Goal: Contribute content: Contribute content

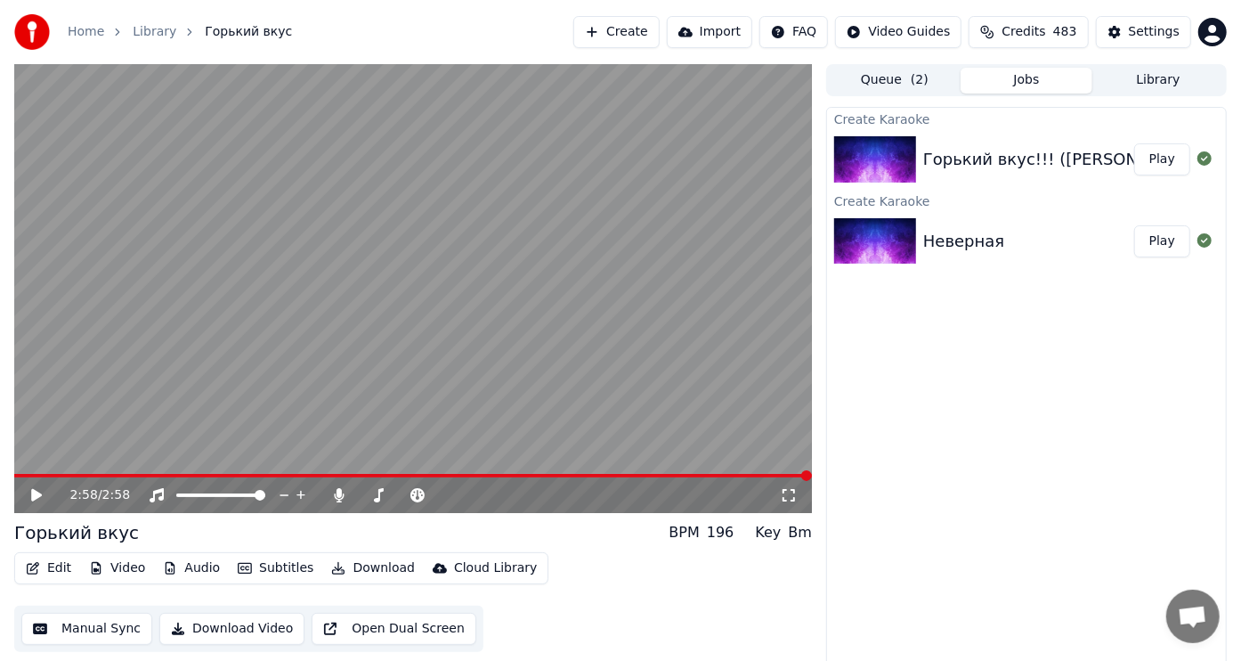
click at [608, 26] on button "Create" at bounding box center [616, 32] width 86 height 32
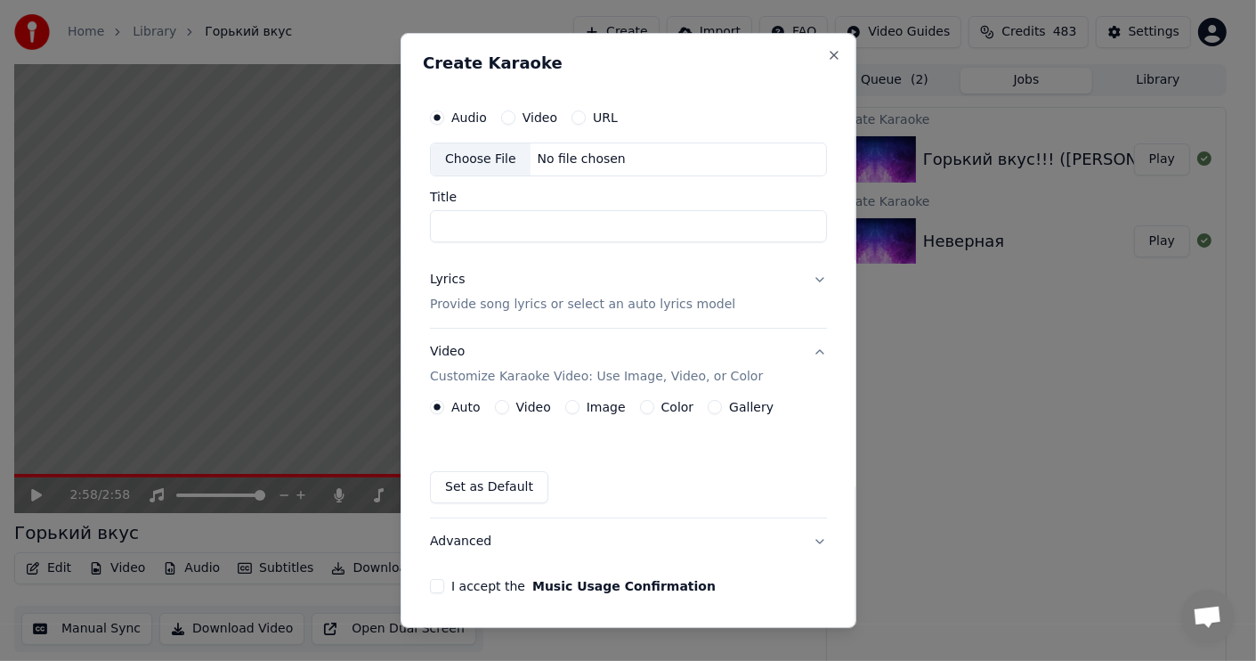
click at [493, 159] on div "Choose File" at bounding box center [481, 159] width 100 height 32
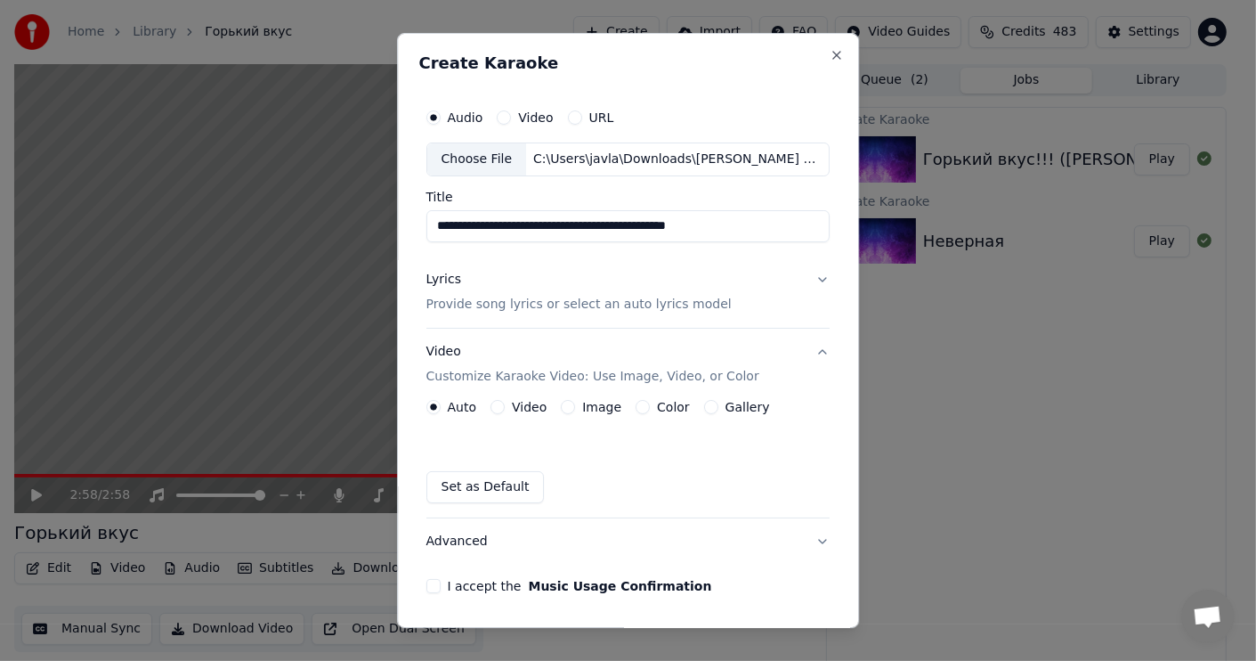
drag, startPoint x: 767, startPoint y: 221, endPoint x: 630, endPoint y: 219, distance: 136.3
click at [630, 219] on input "**********" at bounding box center [629, 226] width 404 height 32
type input "**********"
click at [435, 280] on div "Lyrics" at bounding box center [444, 280] width 35 height 18
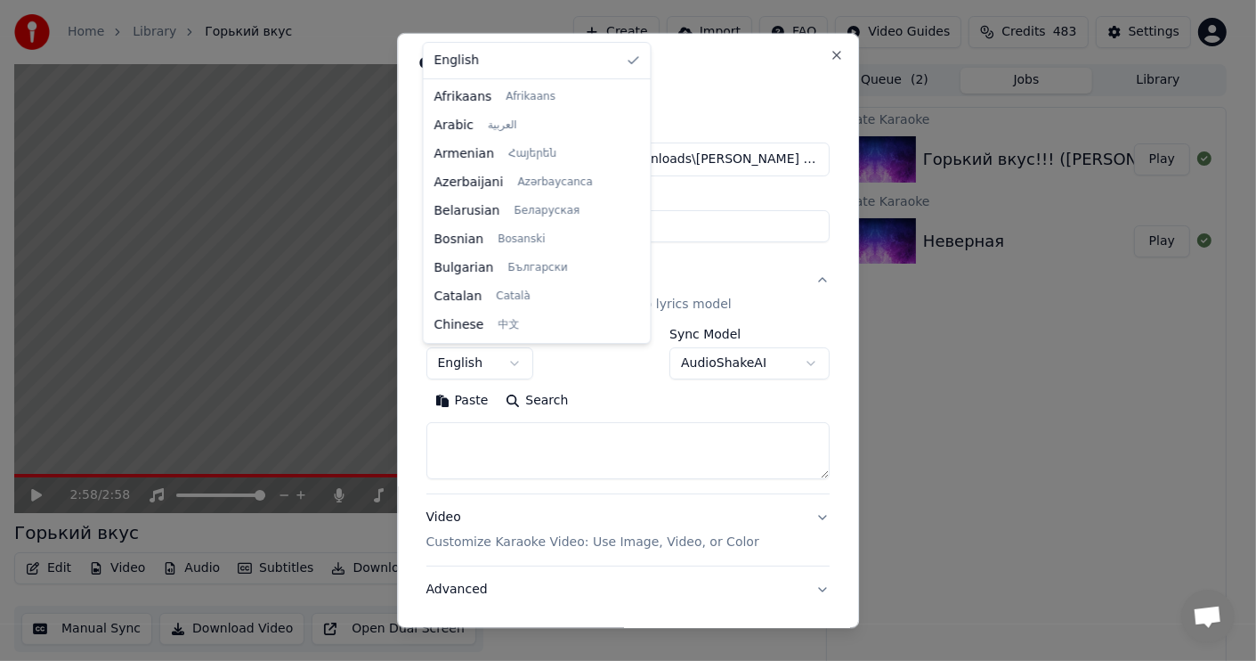
click at [515, 358] on body "**********" at bounding box center [620, 330] width 1241 height 661
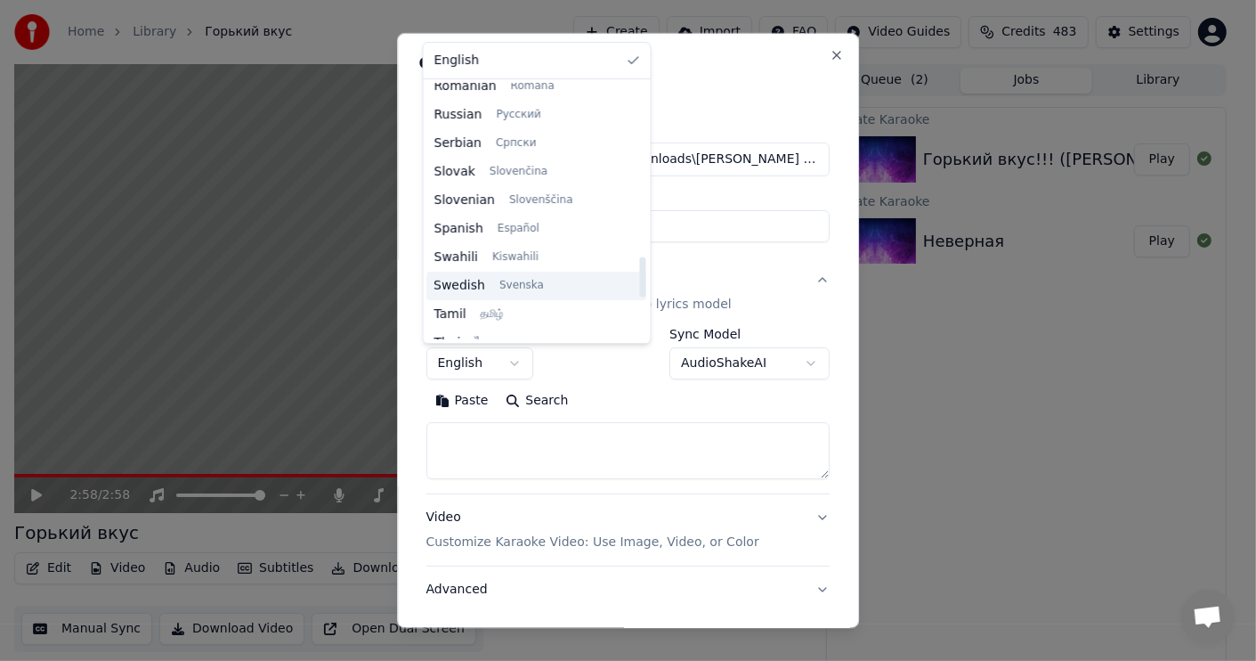
scroll to position [1100, 0]
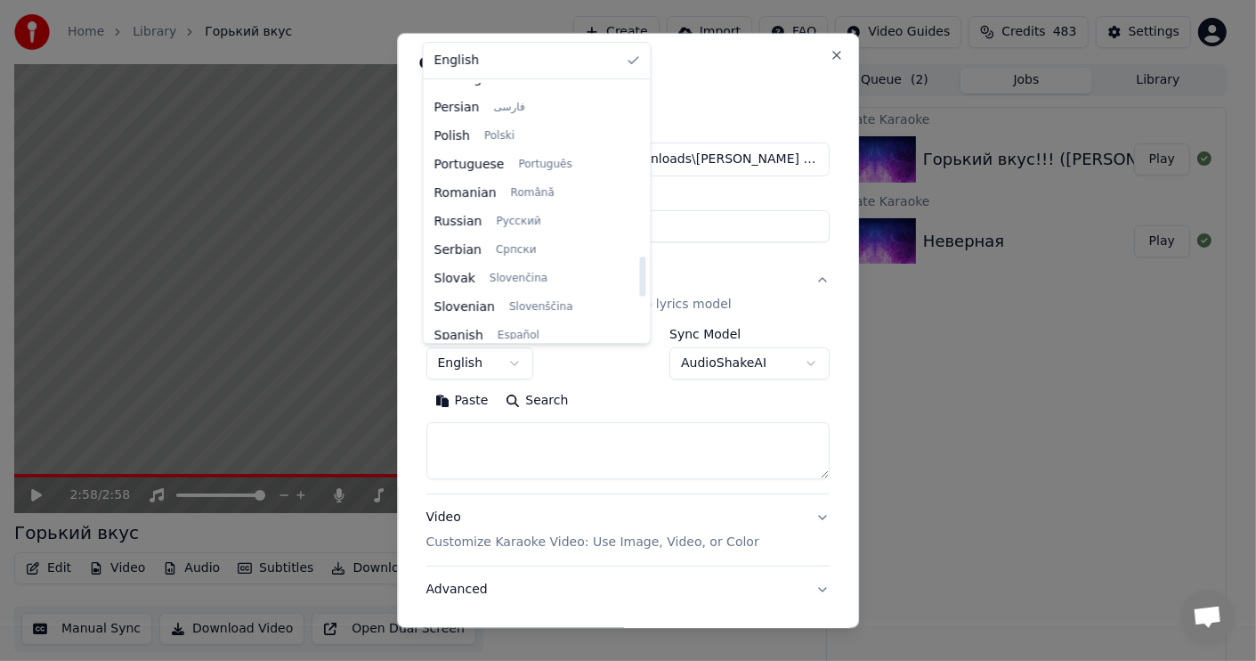
select select "**"
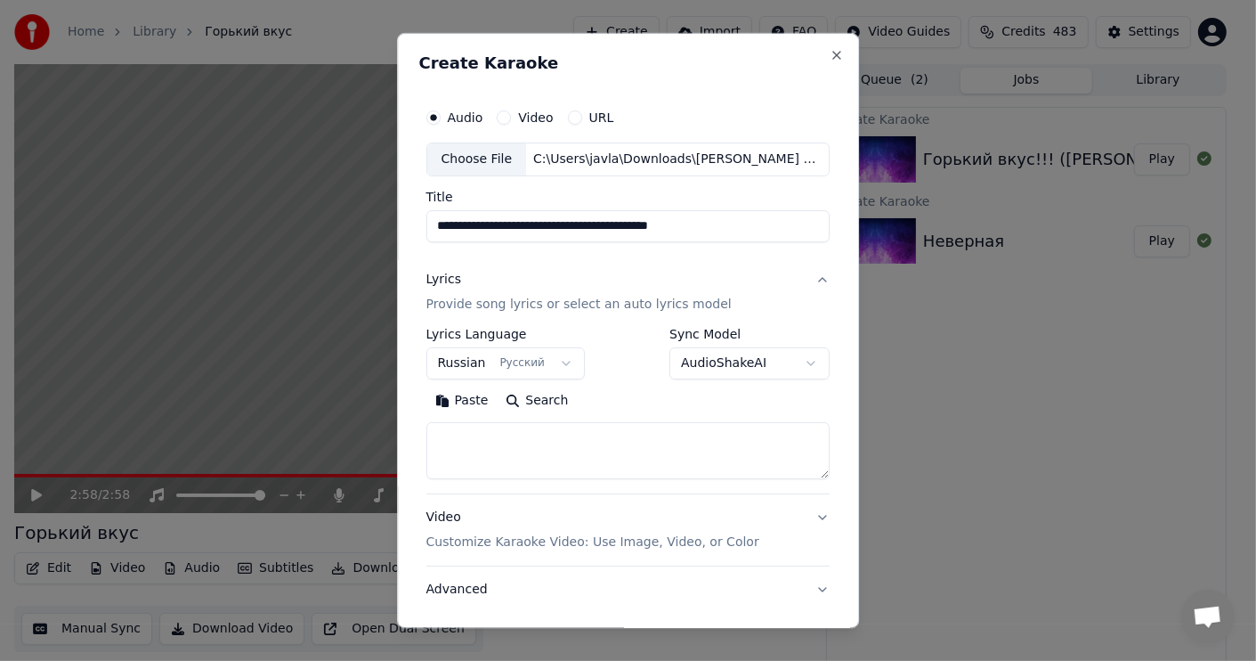
click at [465, 395] on button "Paste" at bounding box center [462, 400] width 71 height 28
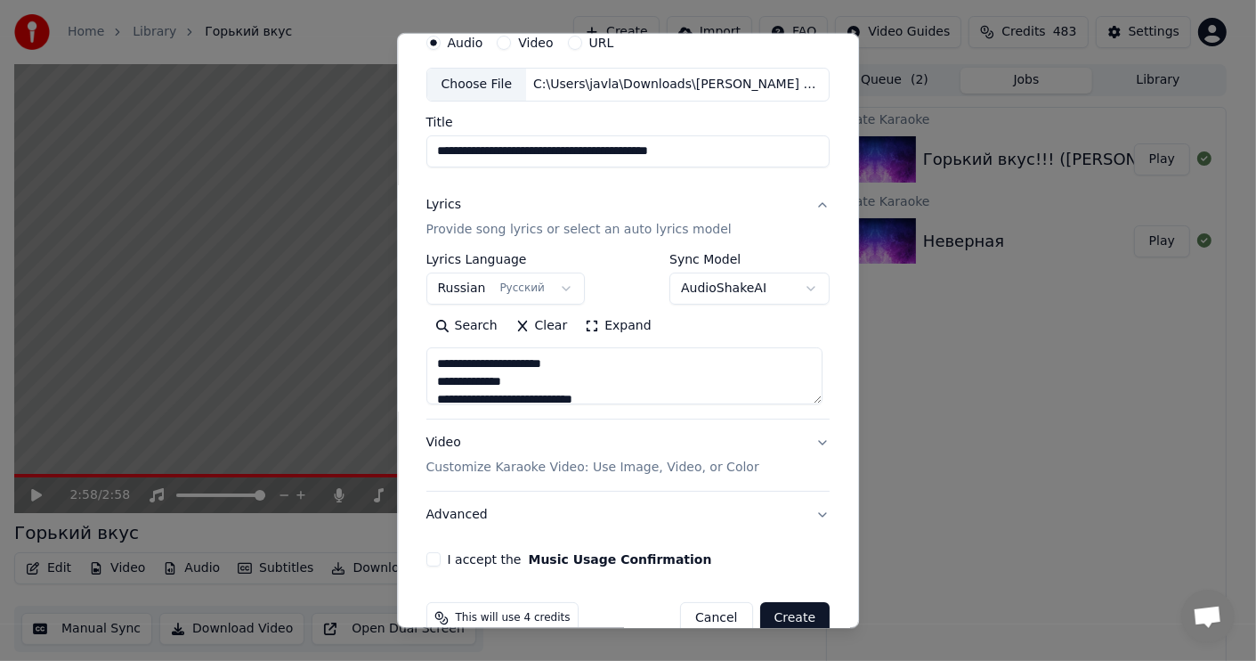
scroll to position [110, 0]
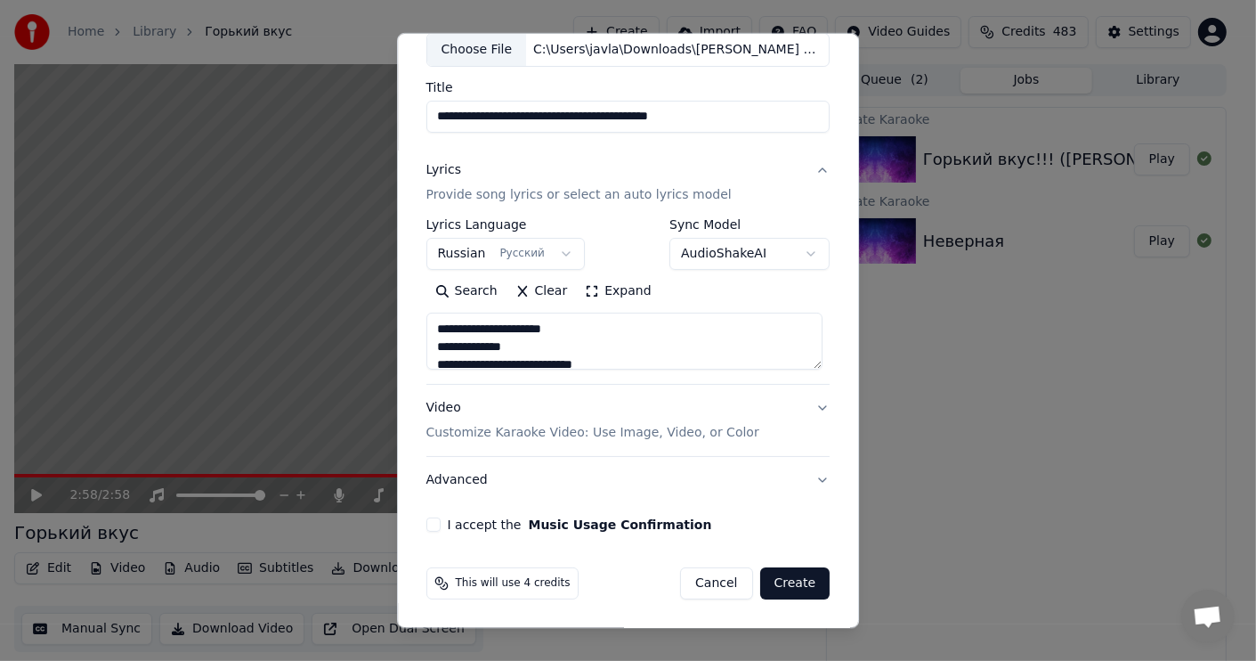
click at [433, 409] on div "Video Customize Karaoke Video: Use Image, Video, or Color" at bounding box center [593, 420] width 333 height 43
type textarea "**********"
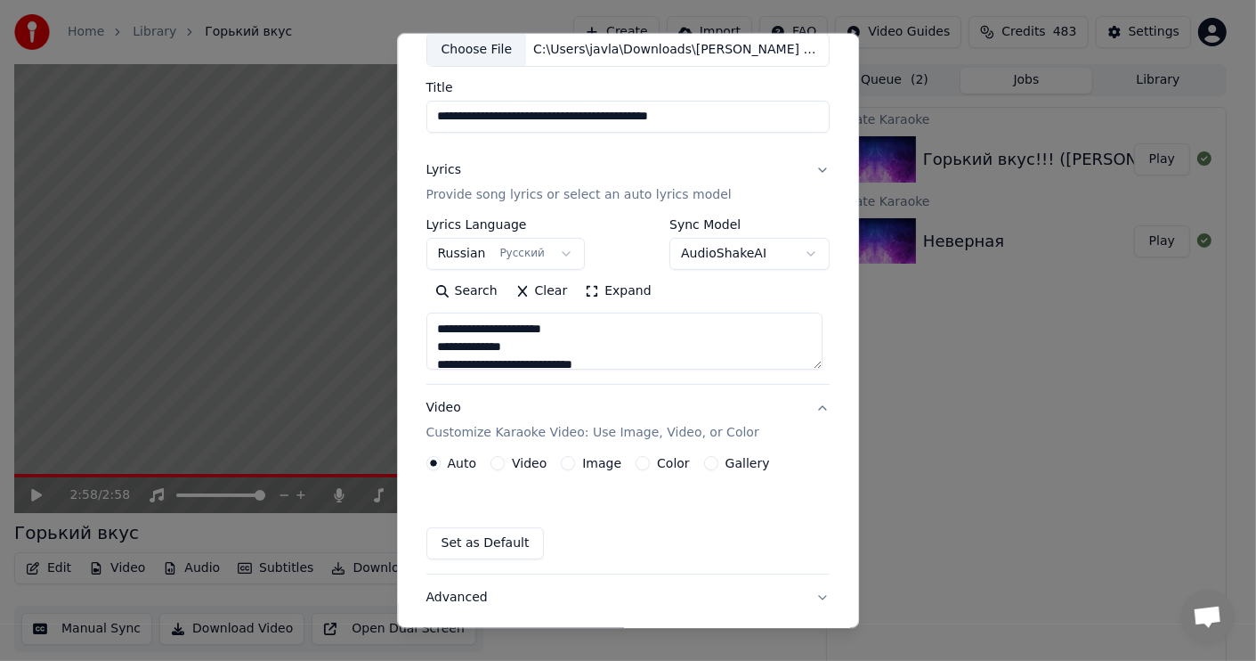
scroll to position [61, 0]
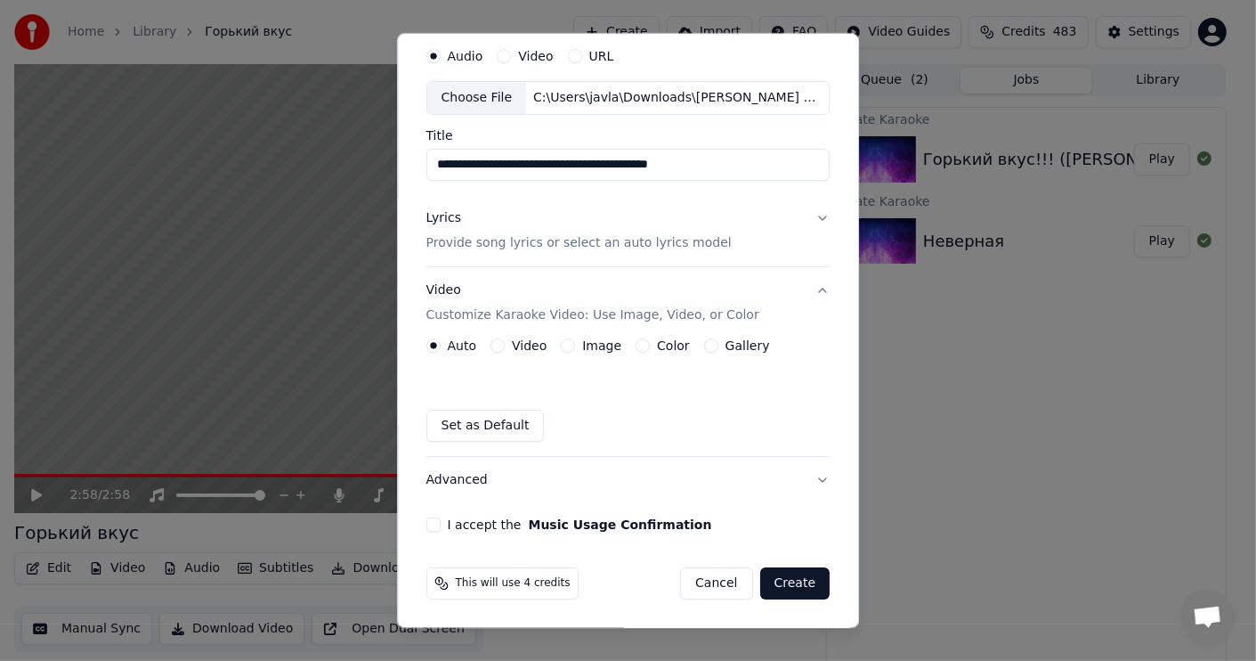
click at [527, 336] on button "Video Customize Karaoke Video: Use Image, Video, or Color" at bounding box center [629, 302] width 404 height 71
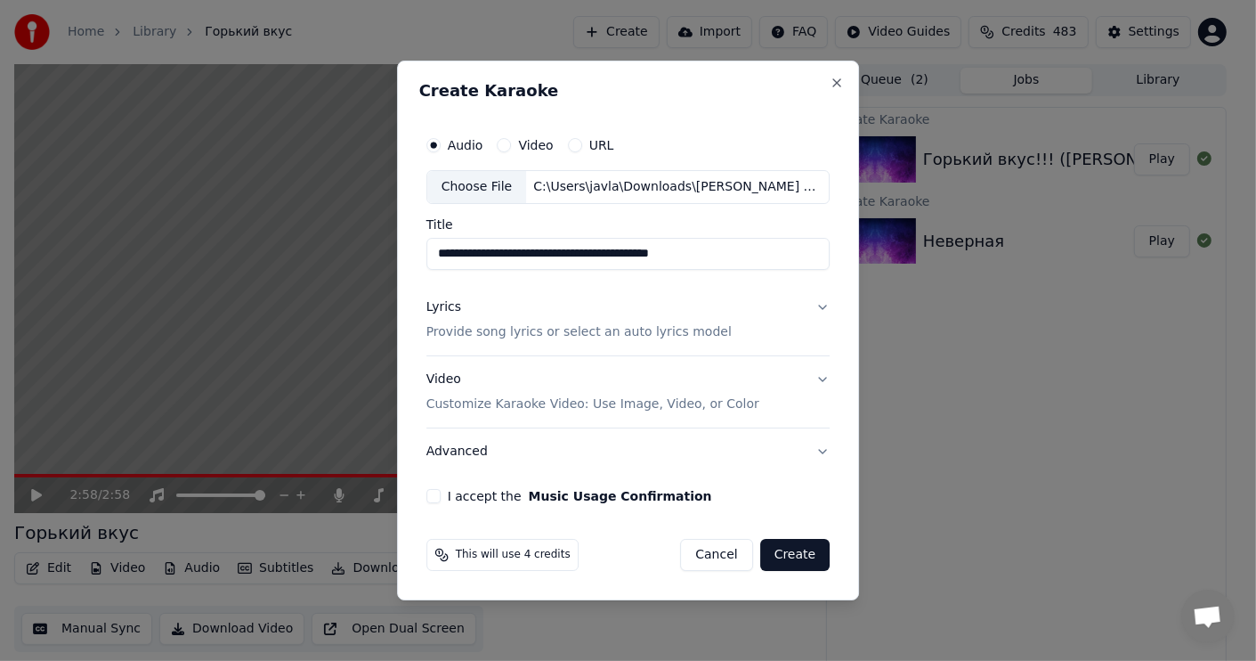
click at [447, 380] on div "Video Customize Karaoke Video: Use Image, Video, or Color" at bounding box center [593, 391] width 333 height 43
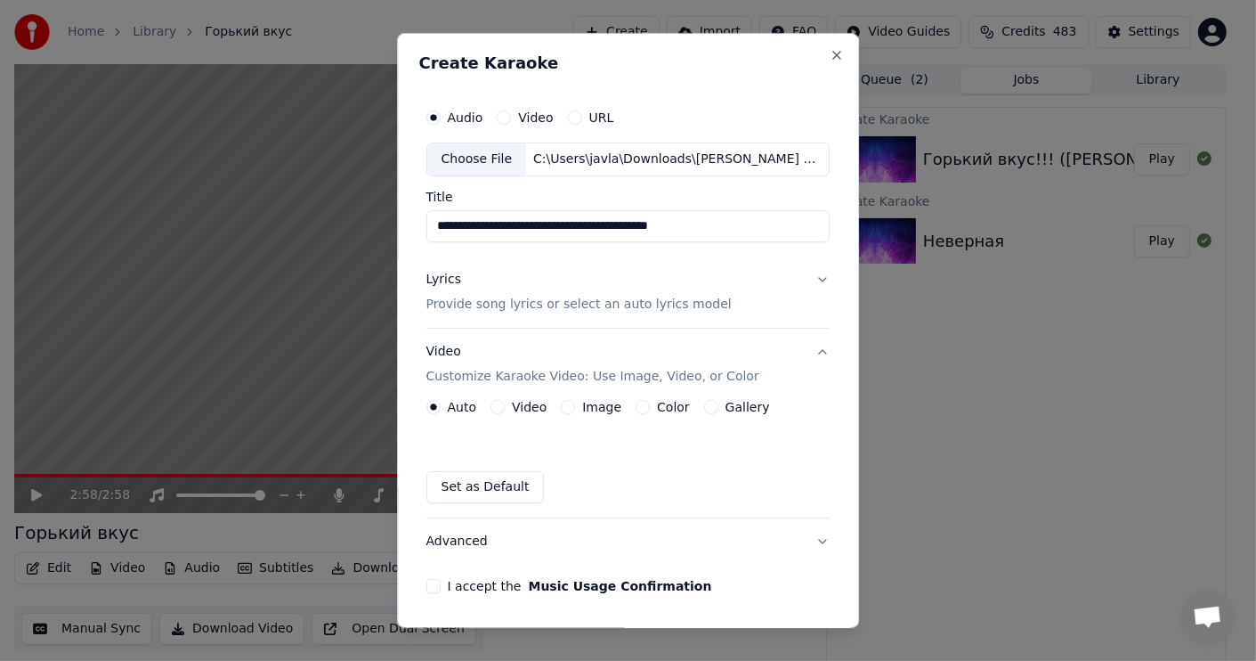
click at [527, 409] on label "Video" at bounding box center [529, 407] width 35 height 12
click at [505, 409] on button "Video" at bounding box center [498, 407] width 14 height 14
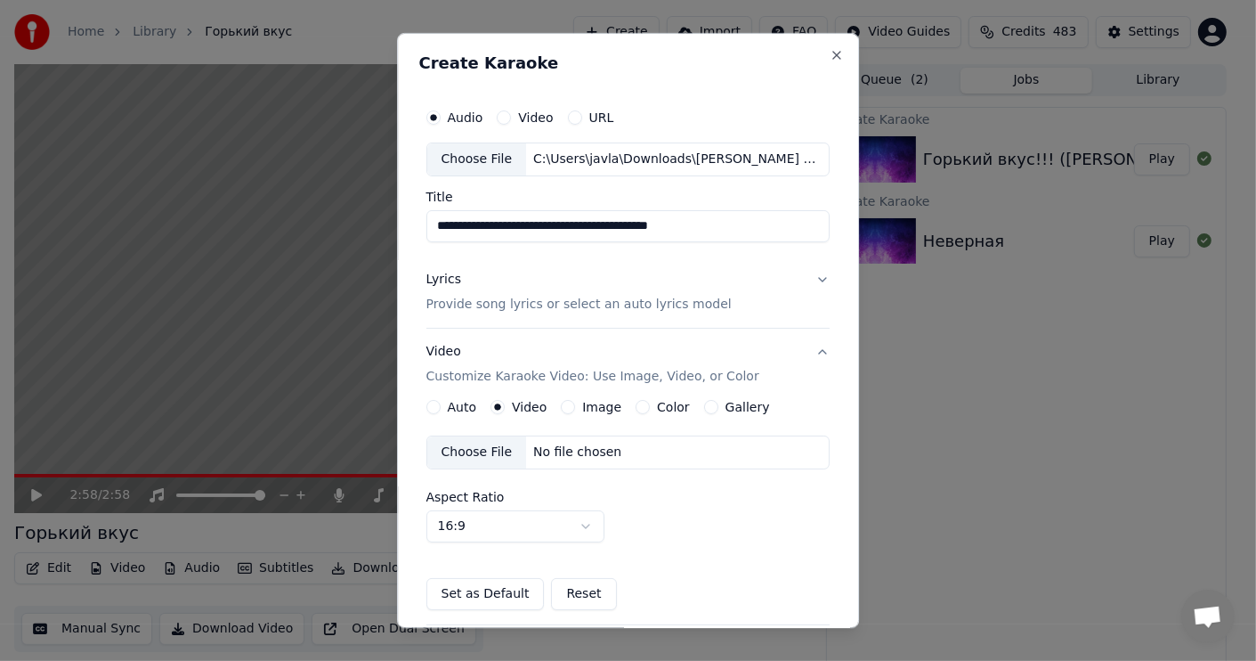
click at [470, 447] on div "Choose File" at bounding box center [477, 452] width 100 height 32
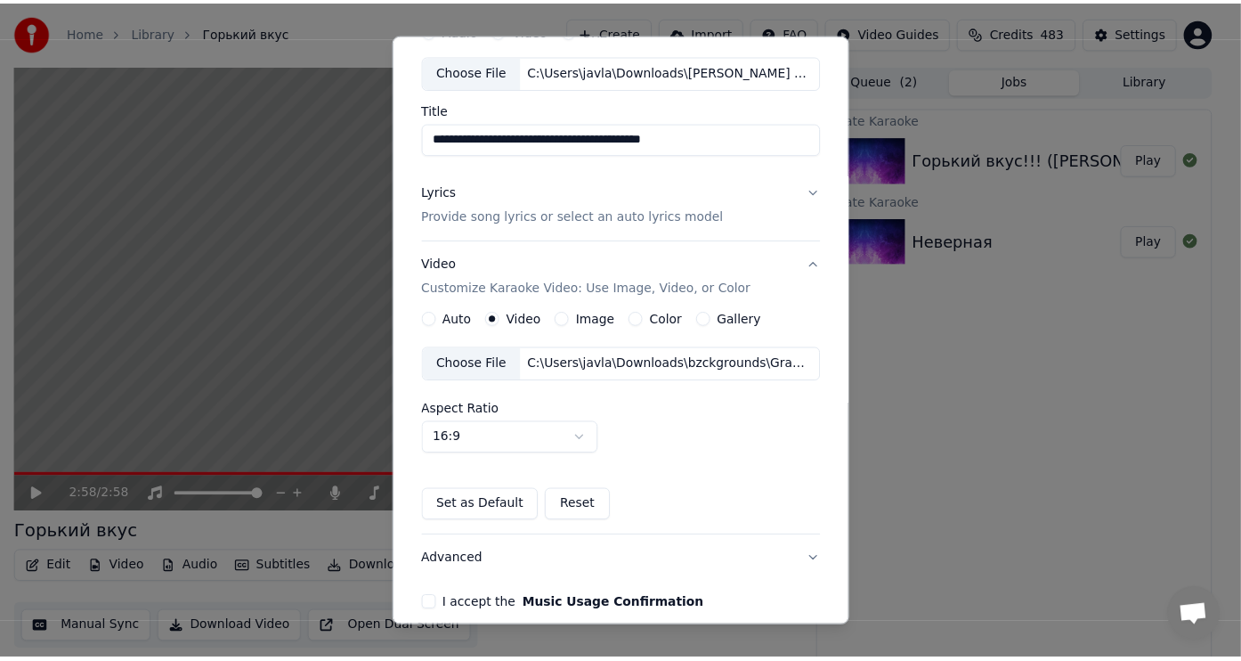
scroll to position [168, 0]
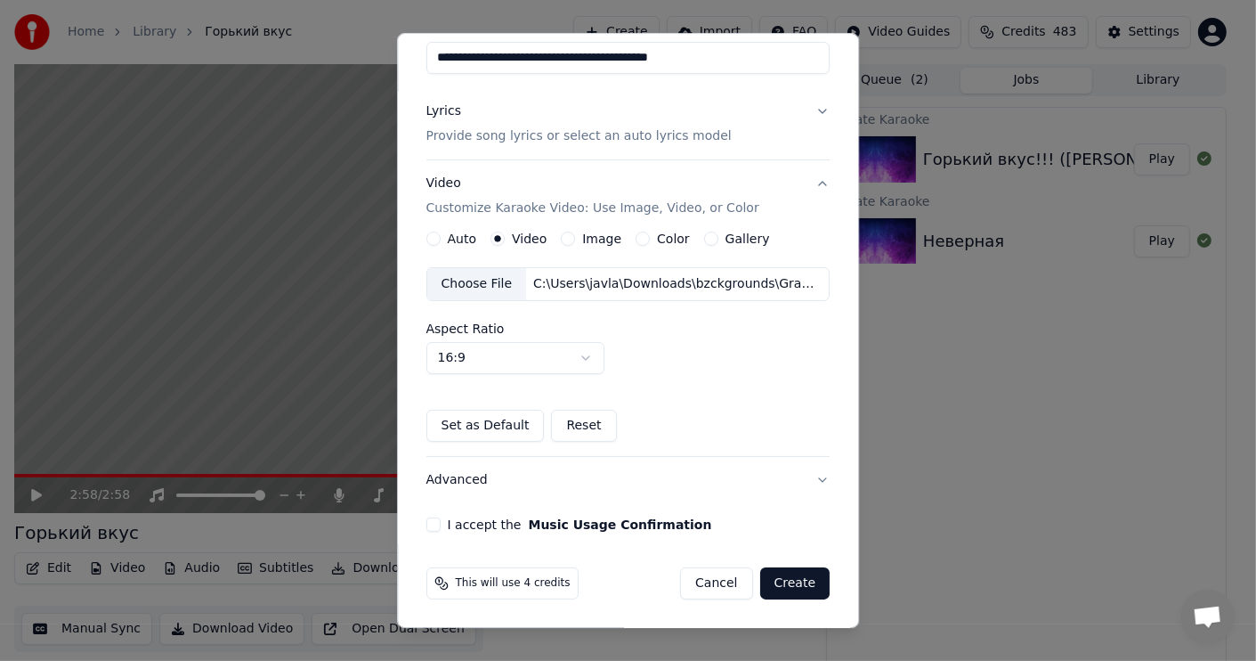
click at [432, 522] on button "I accept the Music Usage Confirmation" at bounding box center [434, 524] width 14 height 14
click at [786, 581] on button "Create" at bounding box center [795, 583] width 70 height 32
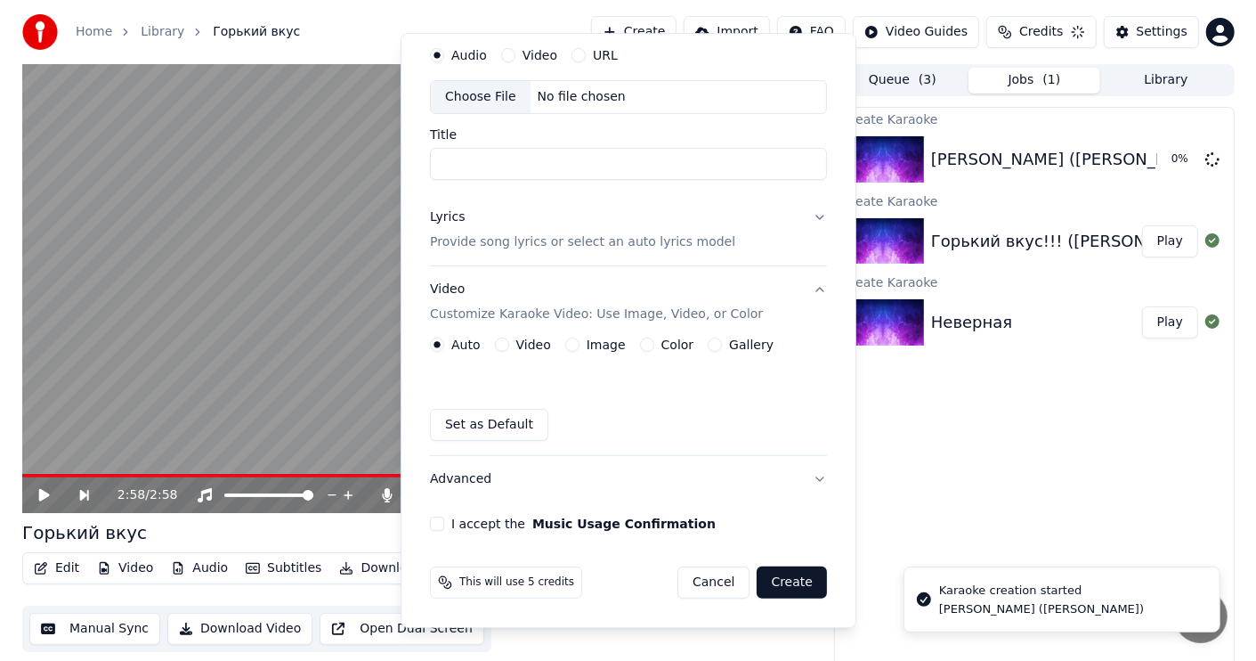
scroll to position [61, 0]
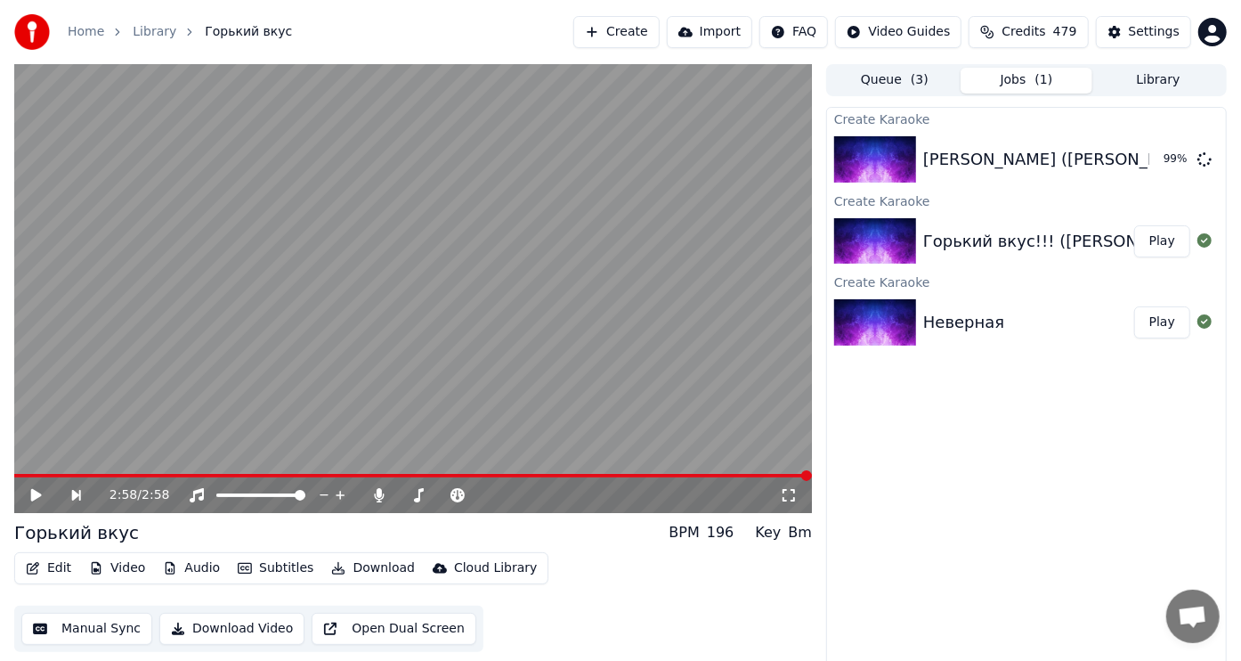
click at [550, 558] on div "Edit Video Audio Subtitles Download Cloud Library Manual Sync Download Video Op…" at bounding box center [413, 602] width 798 height 100
click at [879, 151] on img at bounding box center [875, 159] width 82 height 46
click at [880, 143] on img at bounding box center [875, 159] width 82 height 46
click at [1207, 158] on icon at bounding box center [1205, 158] width 14 height 14
click at [1054, 157] on div "[PERSON_NAME] ([PERSON_NAME])" at bounding box center [1065, 159] width 284 height 25
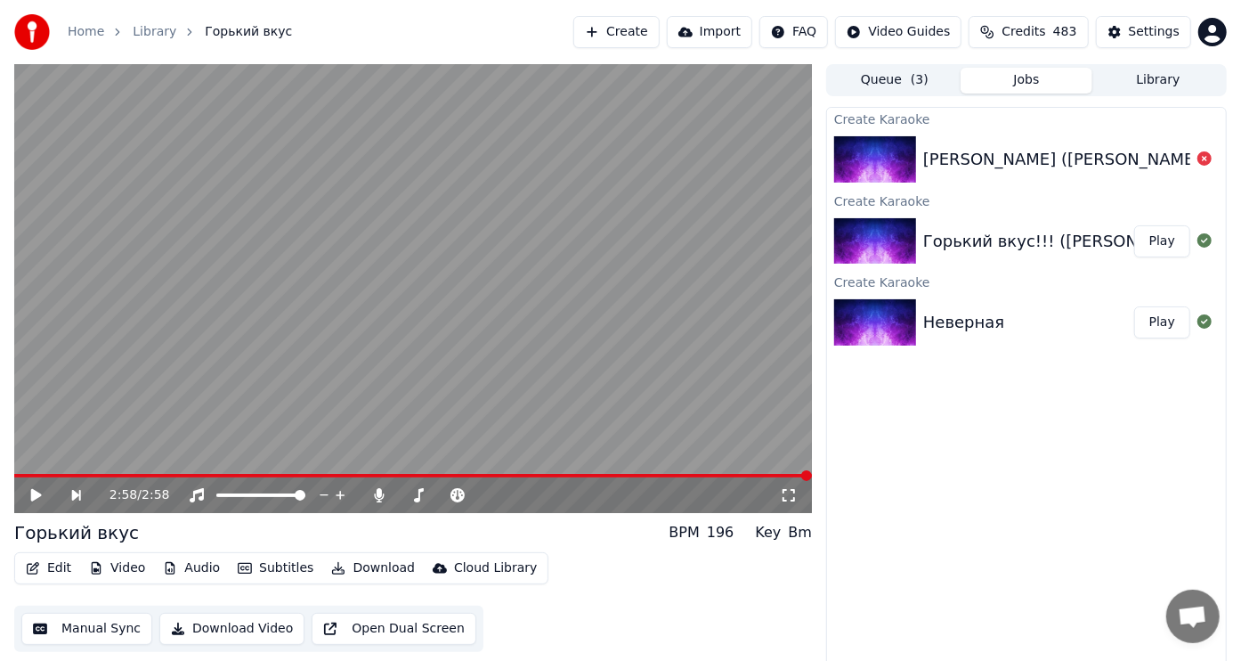
click at [883, 159] on img at bounding box center [875, 159] width 82 height 46
click at [1188, 160] on div "[PERSON_NAME] ([PERSON_NAME])" at bounding box center [1065, 159] width 284 height 25
click at [1050, 151] on div "[PERSON_NAME] ([PERSON_NAME])" at bounding box center [1065, 159] width 284 height 25
click at [997, 155] on div "[PERSON_NAME] ([PERSON_NAME])" at bounding box center [1065, 159] width 284 height 25
click at [887, 159] on img at bounding box center [875, 159] width 82 height 46
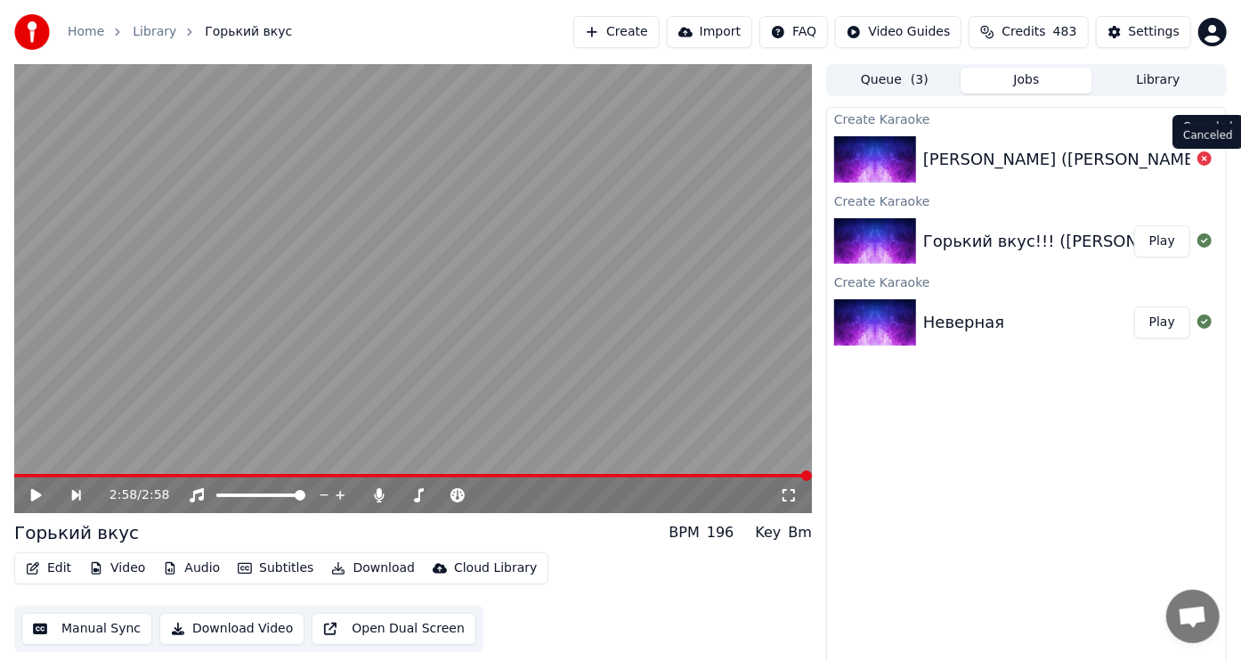
click at [1202, 162] on icon at bounding box center [1205, 158] width 14 height 14
click at [607, 26] on button "Create" at bounding box center [616, 32] width 86 height 32
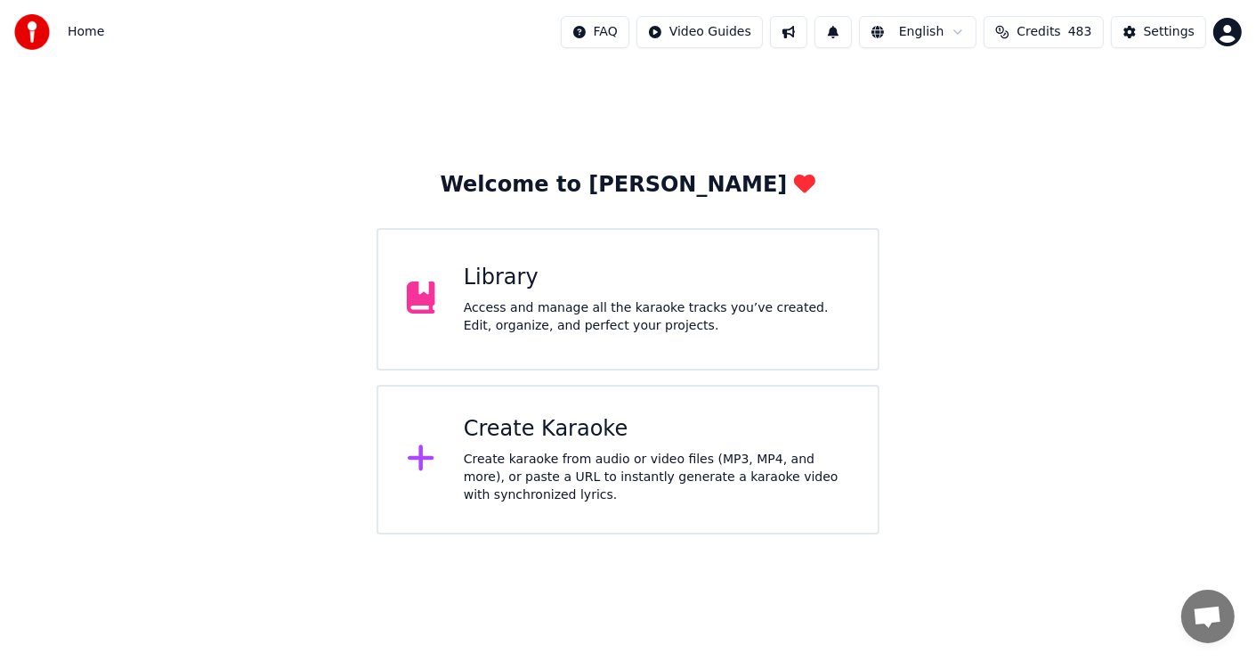
click at [716, 284] on div "Library" at bounding box center [657, 278] width 386 height 28
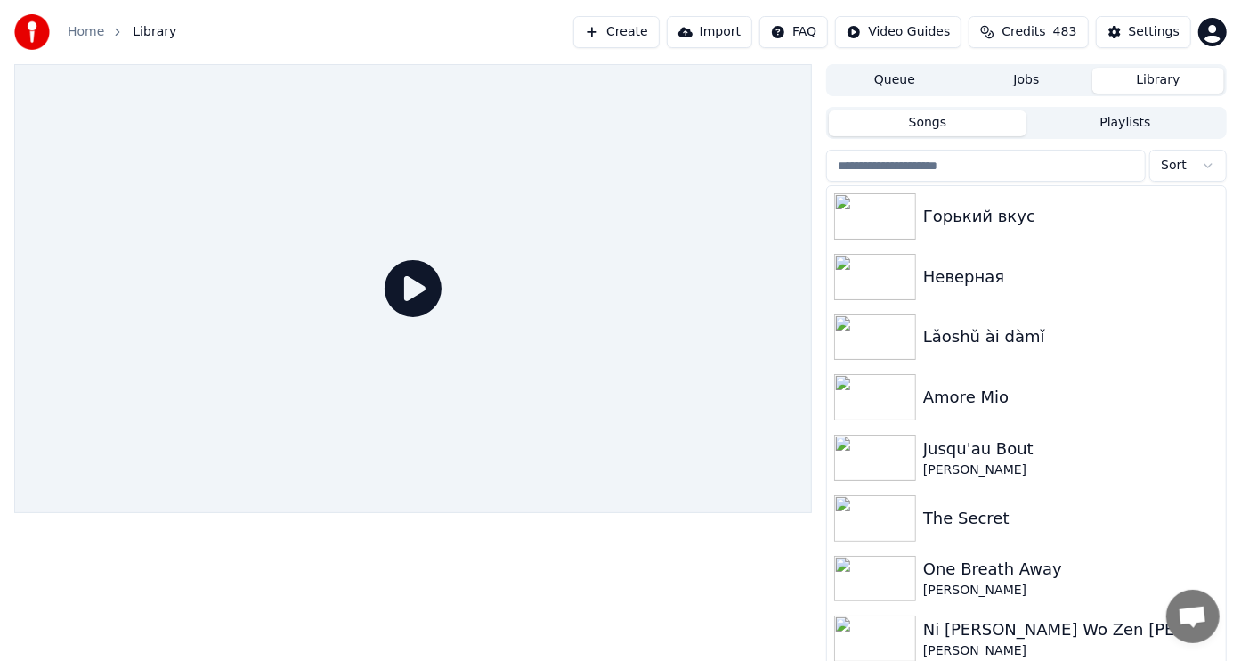
click at [608, 30] on button "Create" at bounding box center [616, 32] width 86 height 32
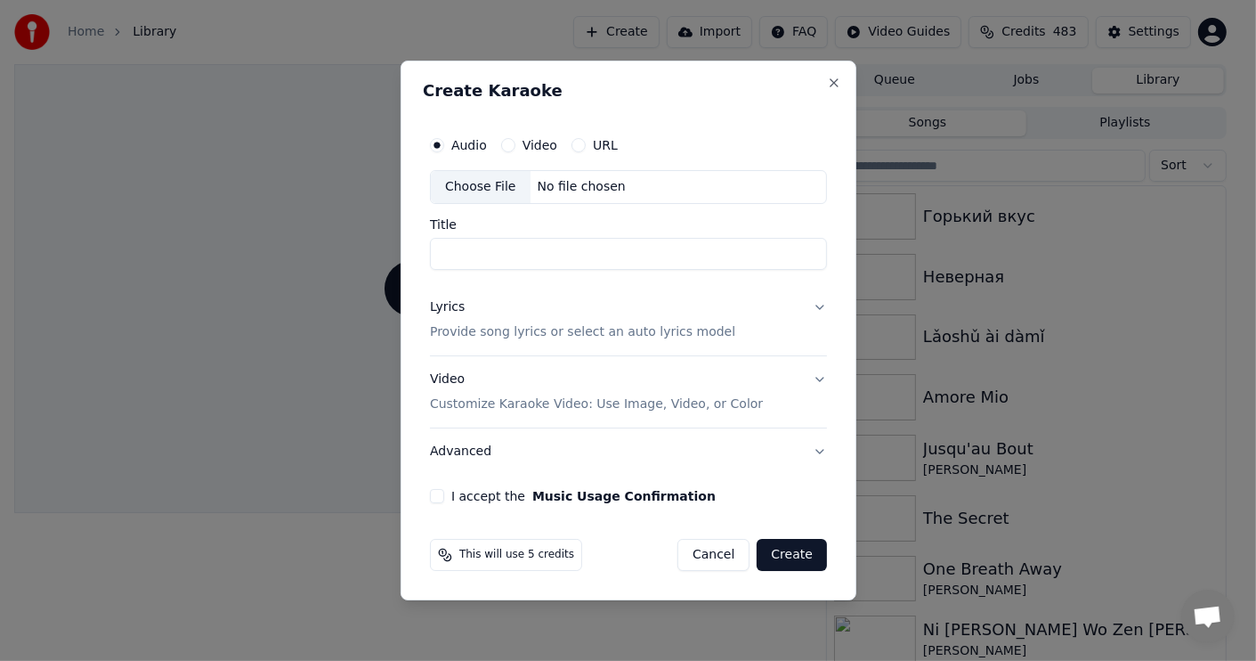
click at [496, 185] on div "Choose File" at bounding box center [481, 187] width 100 height 32
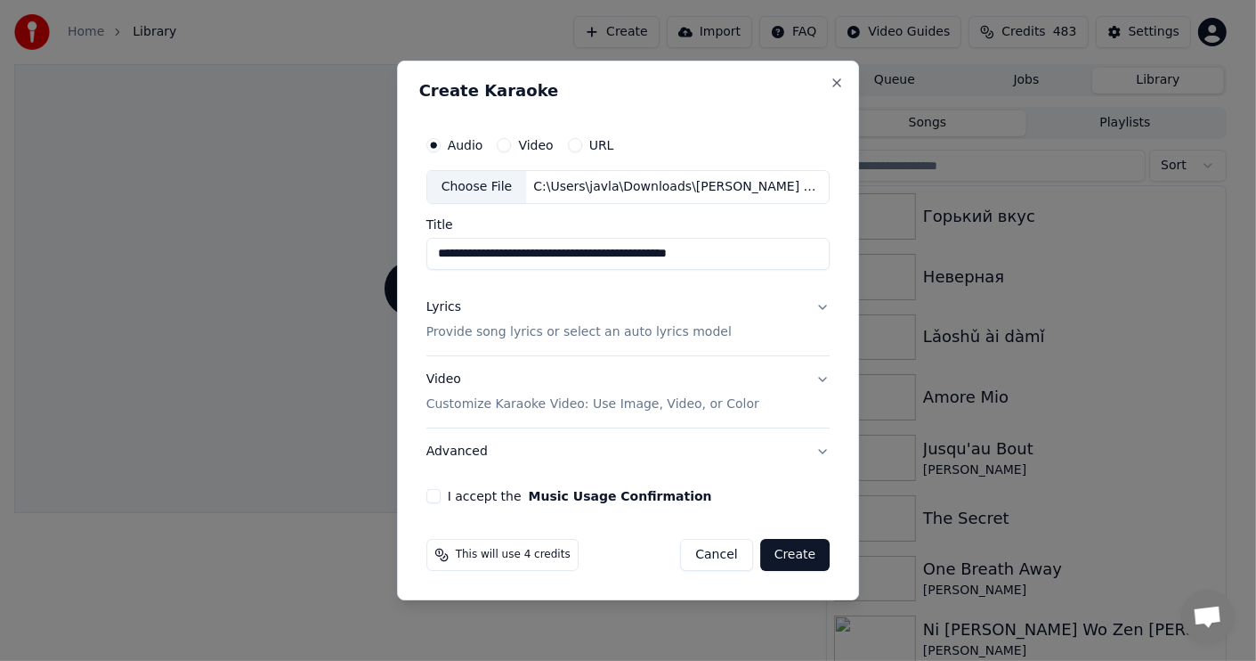
drag, startPoint x: 786, startPoint y: 255, endPoint x: 643, endPoint y: 258, distance: 143.4
click at [643, 258] on input "**********" at bounding box center [629, 254] width 404 height 32
type input "**********"
click at [447, 304] on div "Lyrics" at bounding box center [444, 307] width 35 height 18
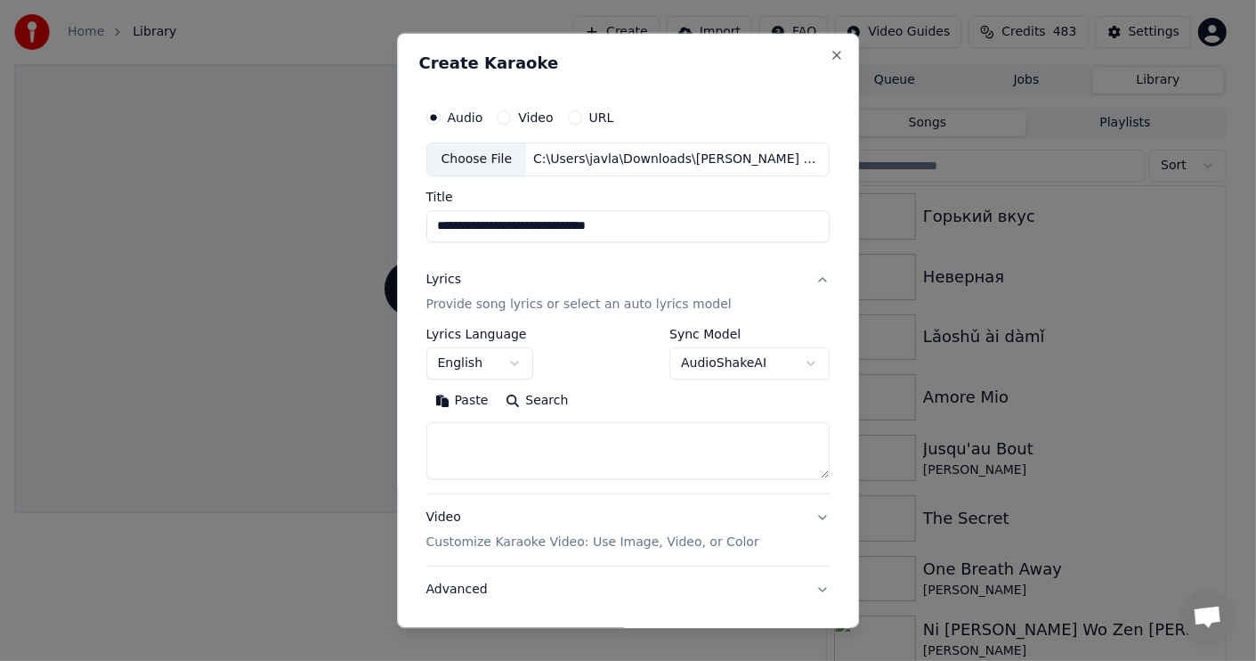
click at [515, 362] on button "English" at bounding box center [480, 363] width 107 height 32
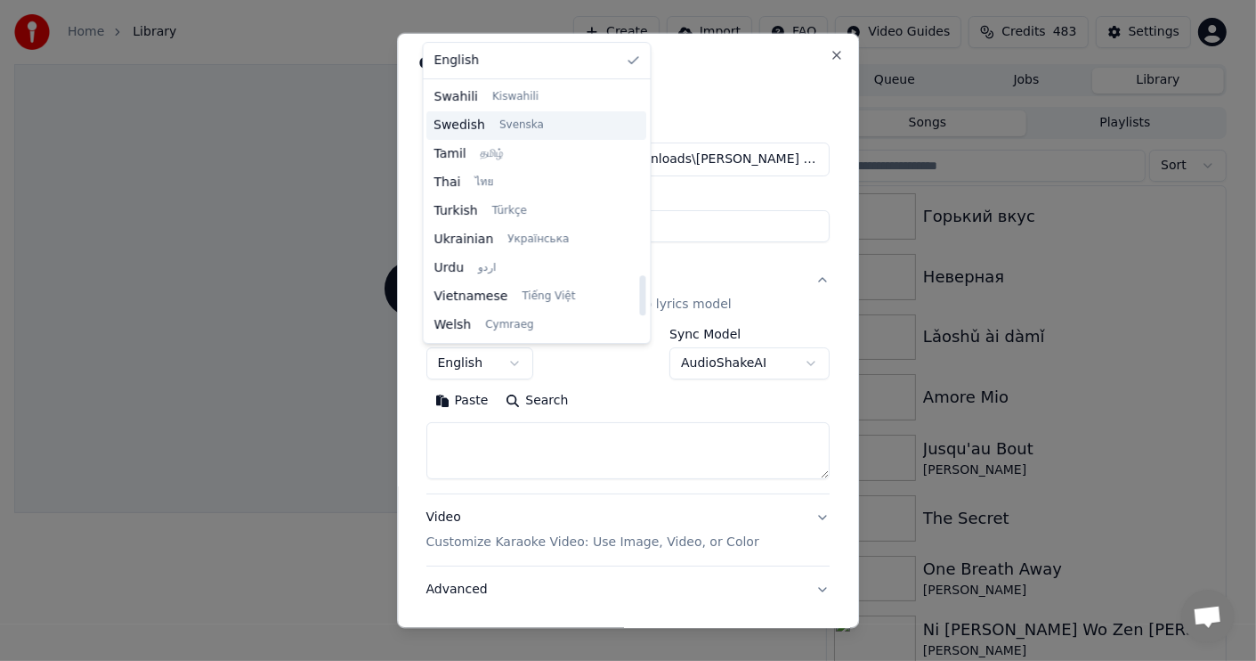
scroll to position [1100, 0]
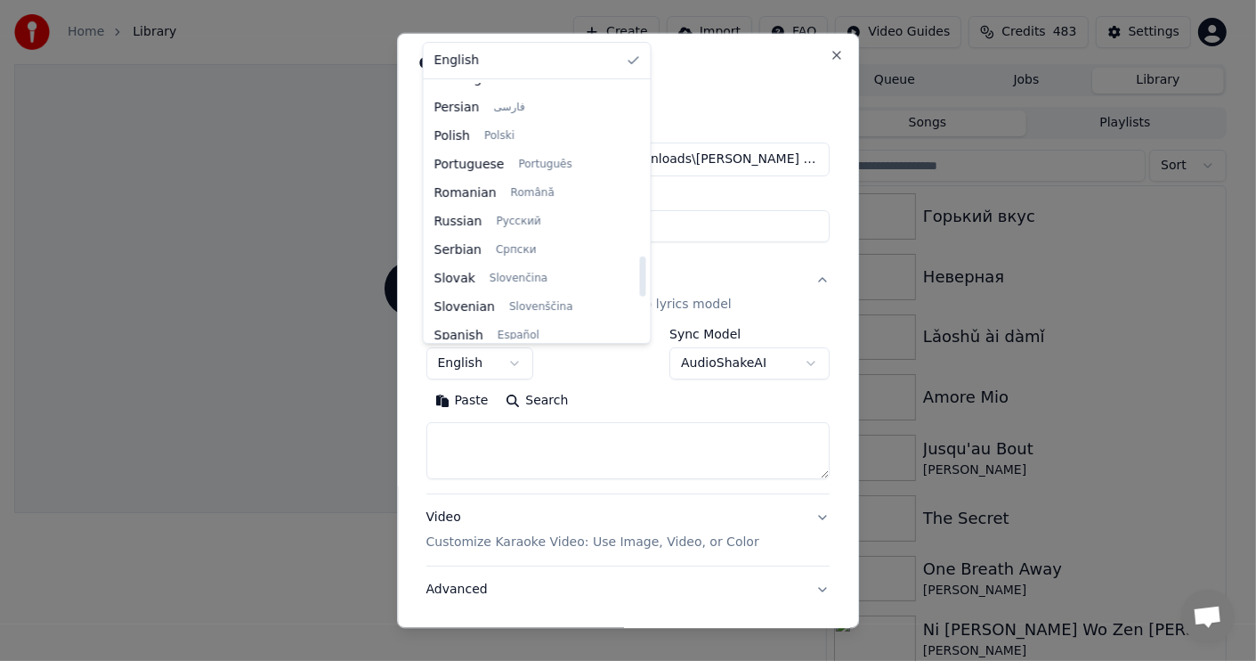
select select "**"
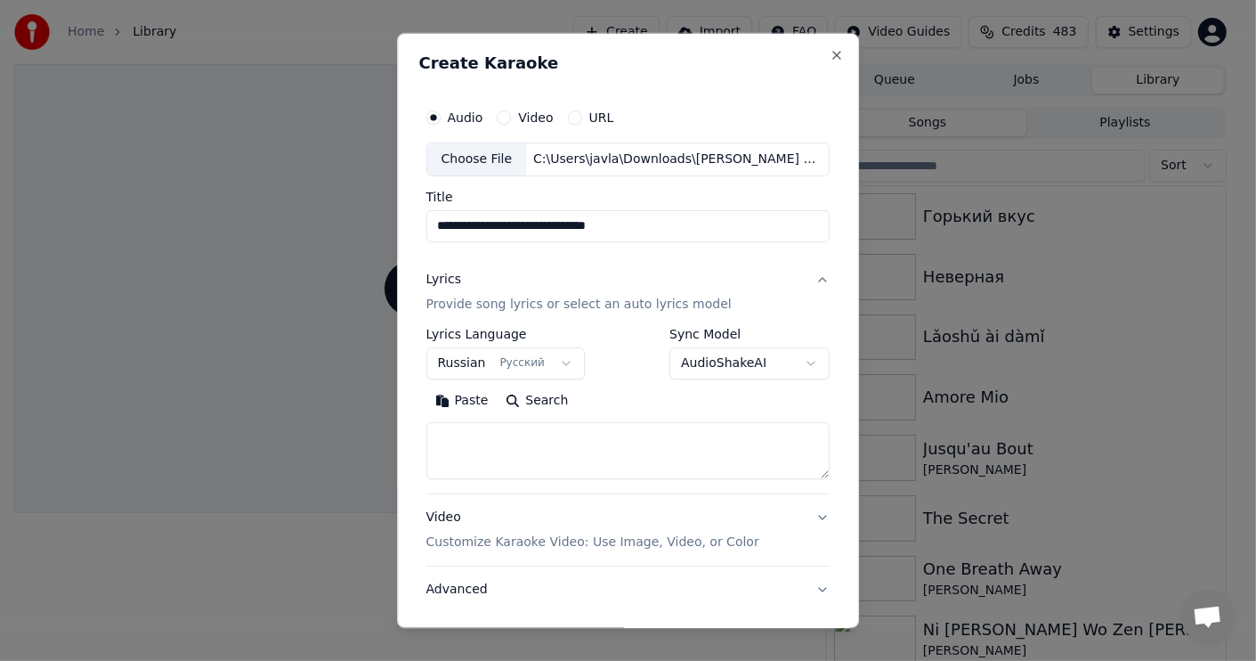
click at [467, 403] on button "Paste" at bounding box center [462, 400] width 71 height 28
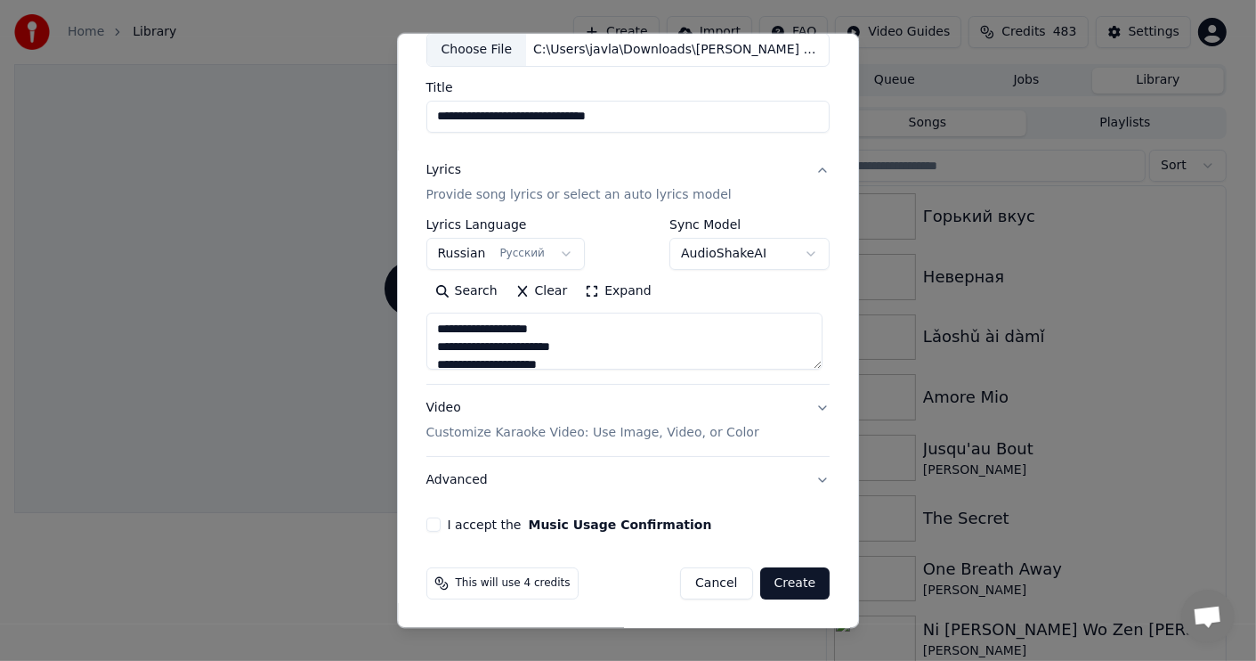
click at [469, 429] on p "Customize Karaoke Video: Use Image, Video, or Color" at bounding box center [593, 433] width 333 height 18
type textarea "**********"
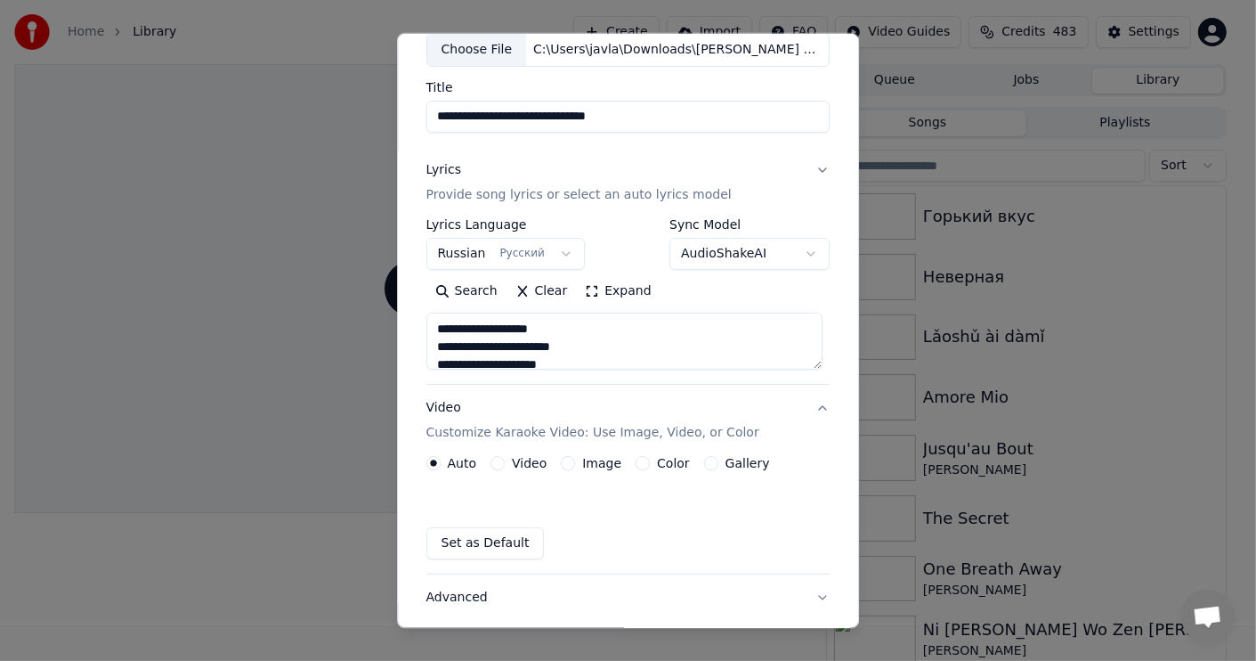
scroll to position [61, 0]
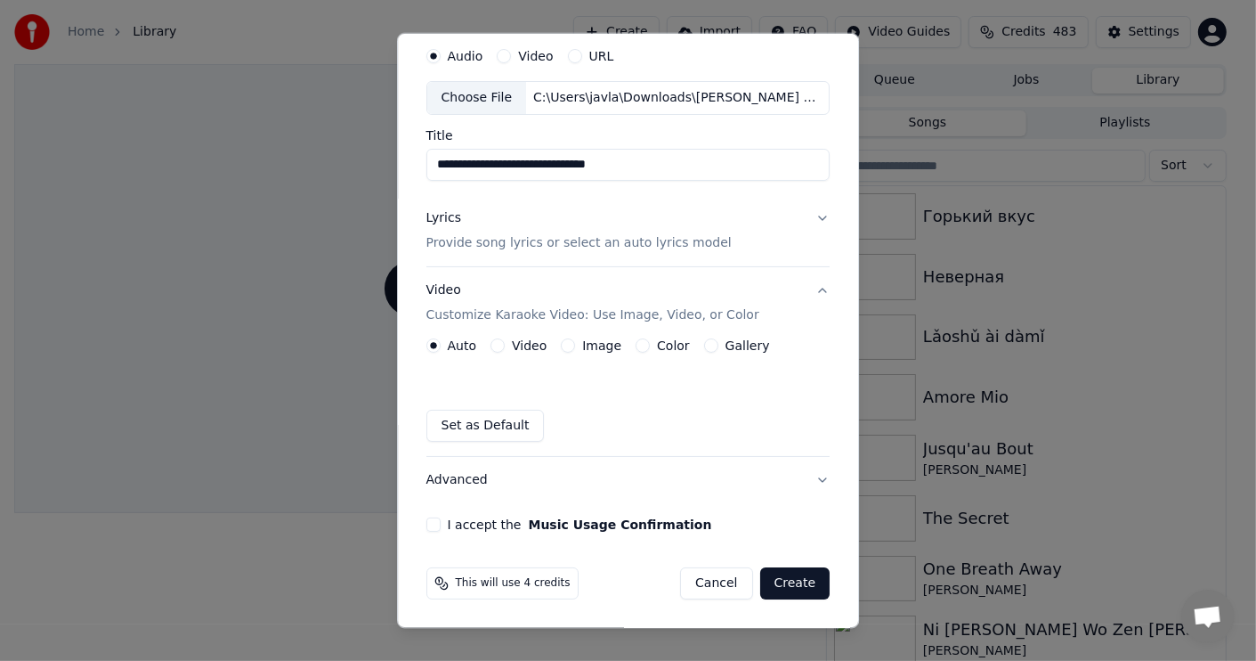
click at [493, 346] on button "Video" at bounding box center [498, 345] width 14 height 14
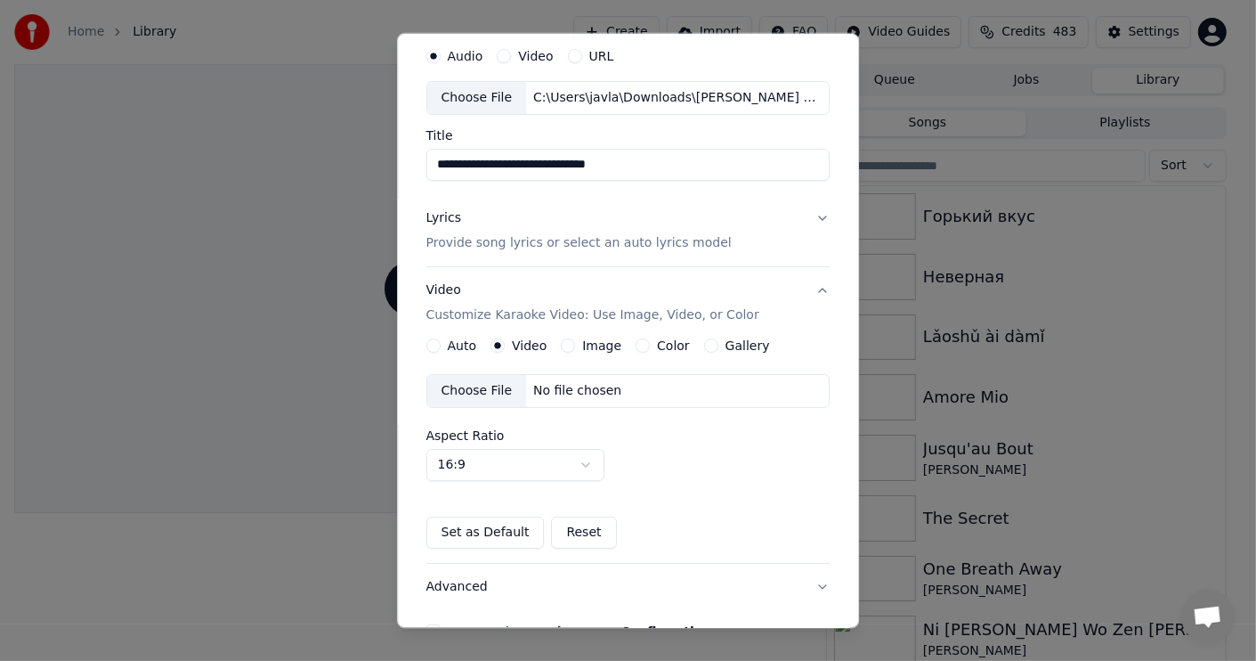
click at [484, 390] on div "Choose File" at bounding box center [477, 391] width 100 height 32
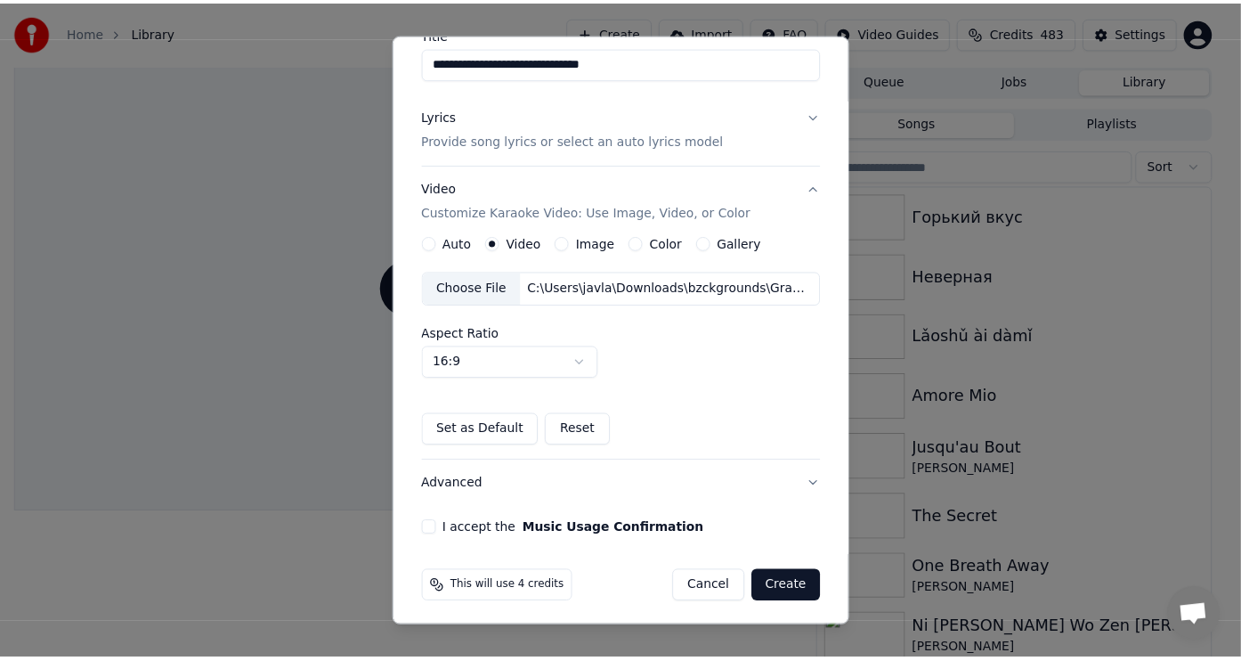
scroll to position [168, 0]
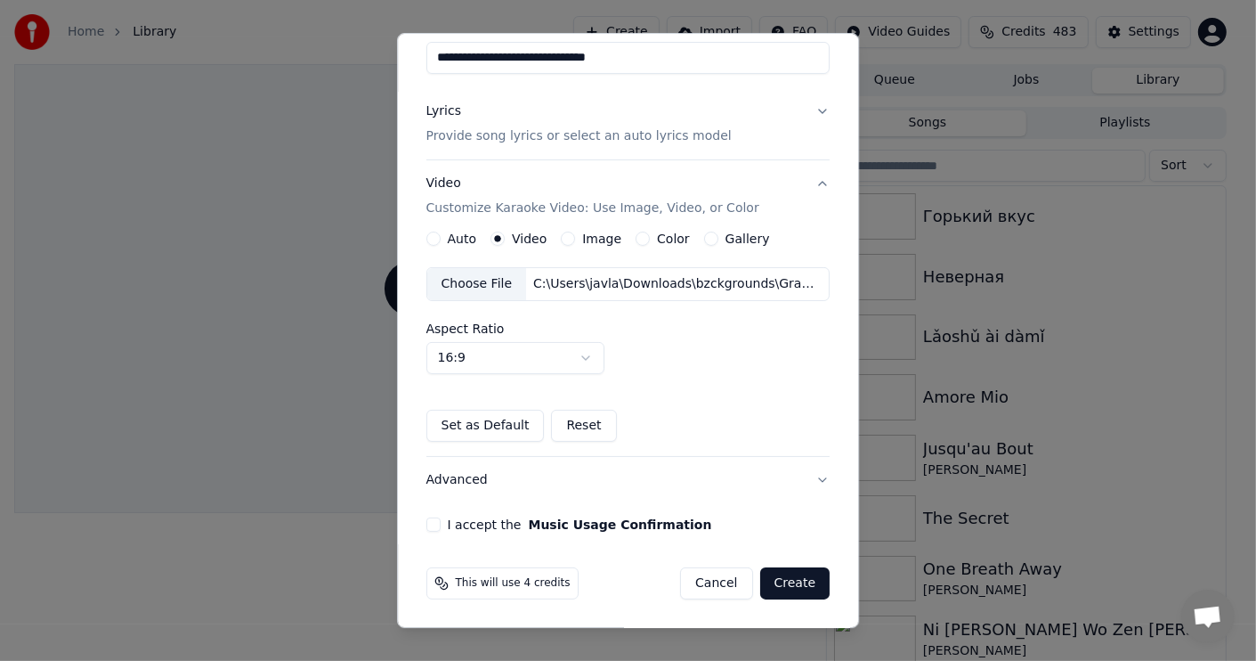
click at [428, 520] on button "I accept the Music Usage Confirmation" at bounding box center [434, 524] width 14 height 14
click at [792, 579] on button "Create" at bounding box center [795, 583] width 70 height 32
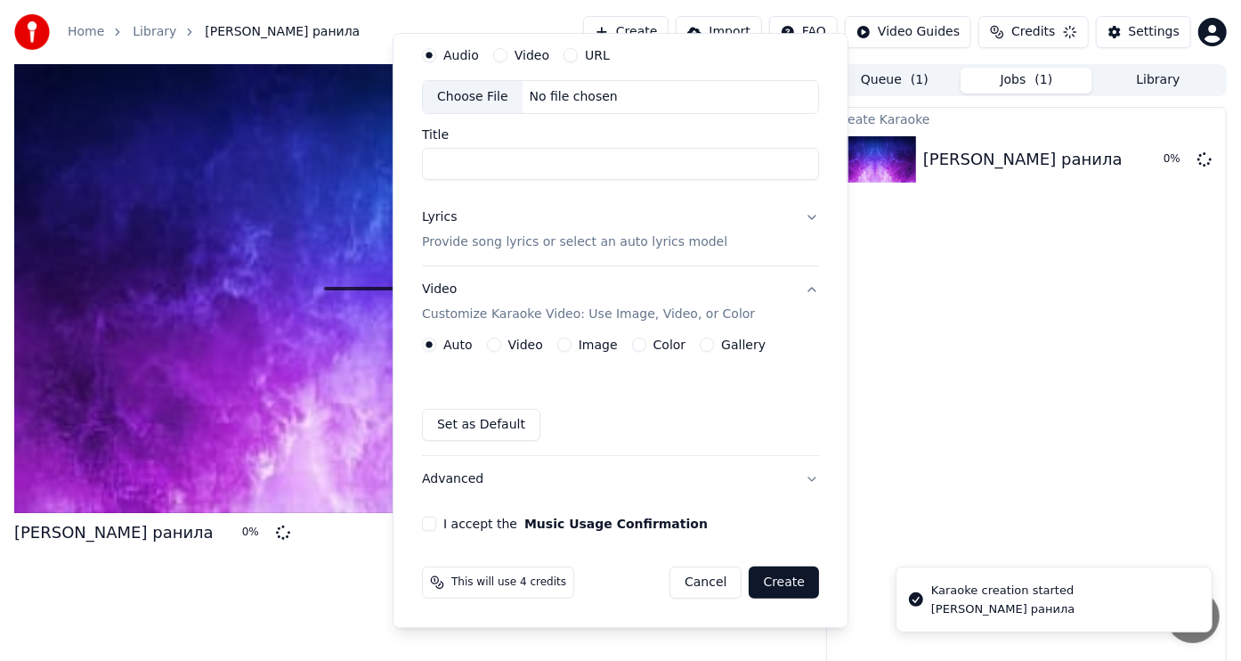
scroll to position [61, 0]
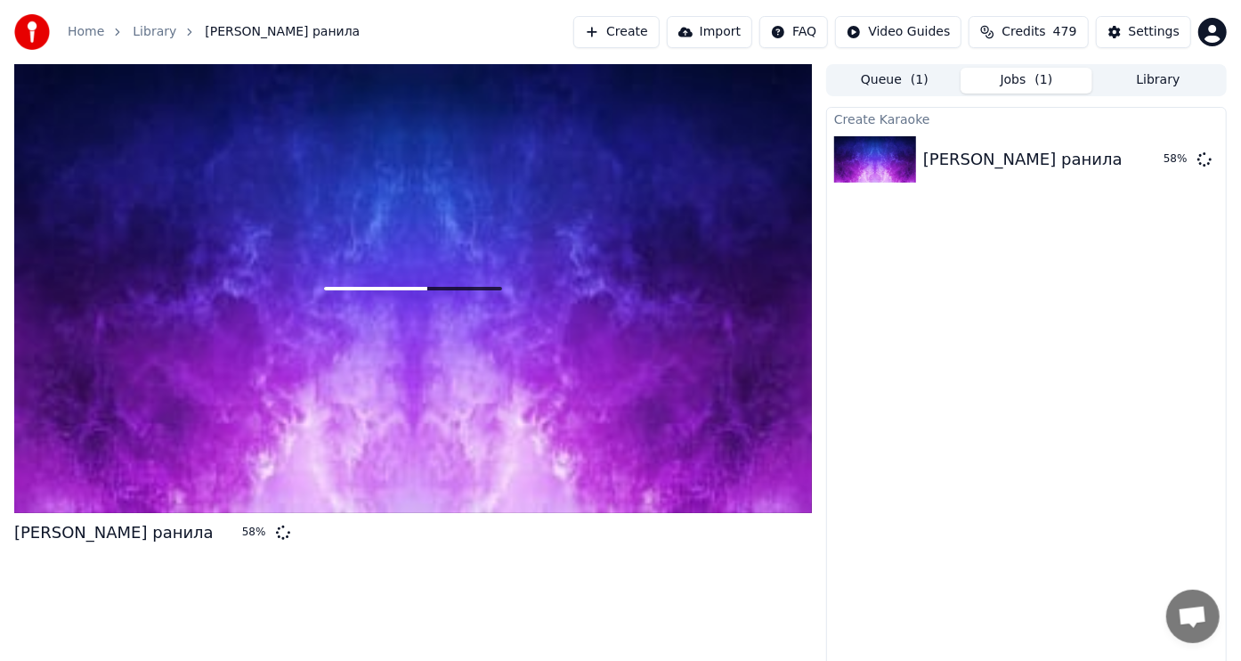
click at [1188, 614] on span "Open chat" at bounding box center [1192, 618] width 29 height 25
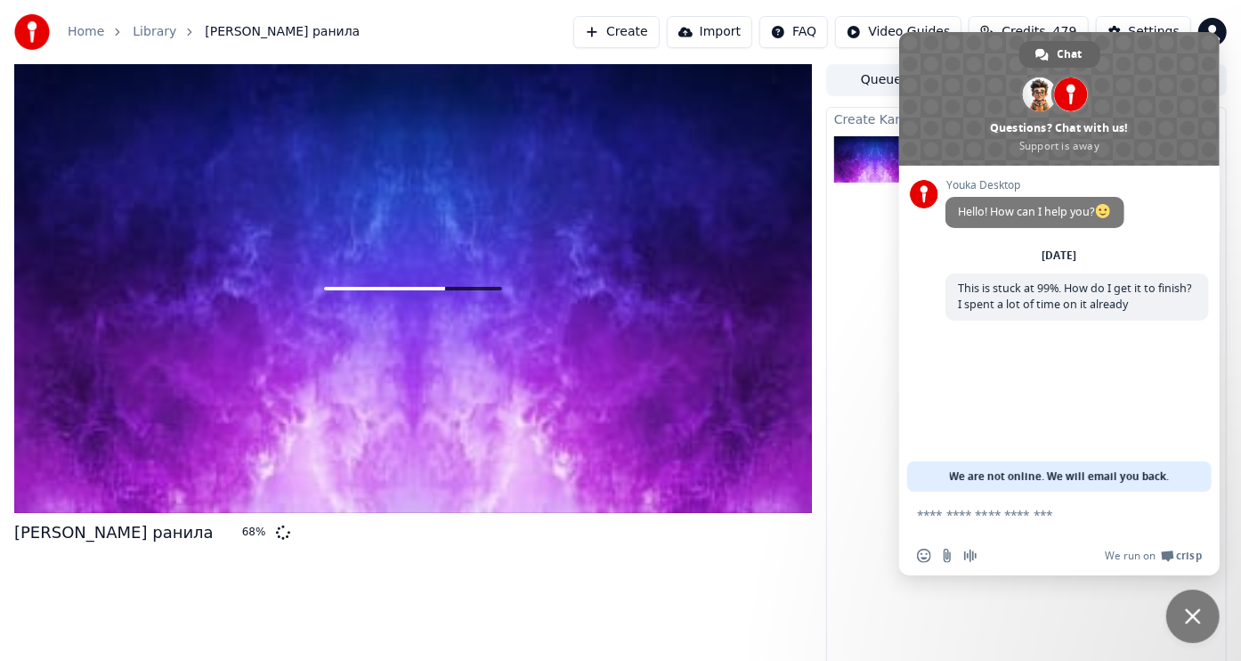
click at [897, 314] on div "Create Karaoke Султан Лагучев - Шипами ранила 68 %" at bounding box center [1026, 388] width 401 height 562
click at [925, 192] on span at bounding box center [924, 194] width 28 height 28
click at [858, 318] on div "Create Karaoke Султан Лагучев - Шипами ранила 70 %" at bounding box center [1026, 388] width 401 height 562
click at [1193, 616] on span "Close chat" at bounding box center [1193, 616] width 16 height 16
click at [1188, 630] on span "Close chat" at bounding box center [1193, 615] width 53 height 53
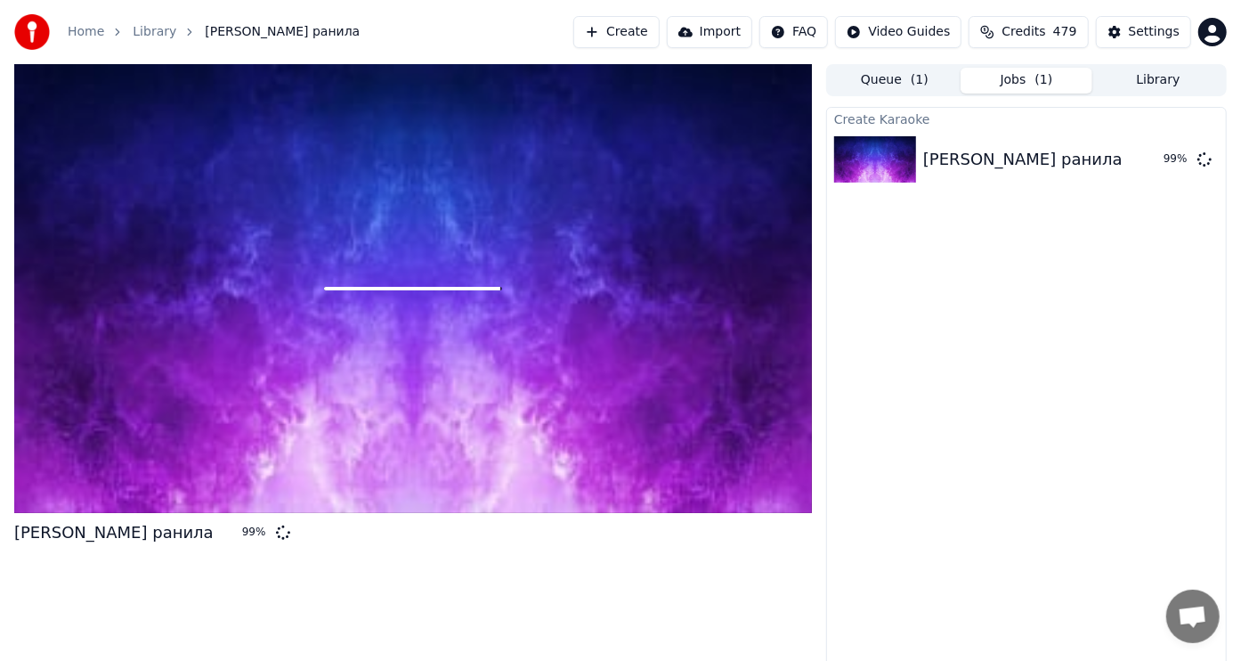
click at [1025, 157] on div "Султан Лагучев - Шипами ранила" at bounding box center [1022, 159] width 199 height 25
click at [975, 167] on div "Султан Лагучев - Шипами ранила" at bounding box center [1022, 159] width 199 height 25
click at [1057, 344] on div "Create Karaoke Султан Лагучев - Шипами ранила 99 %" at bounding box center [1026, 388] width 401 height 562
click at [1152, 29] on div "Settings" at bounding box center [1154, 32] width 51 height 18
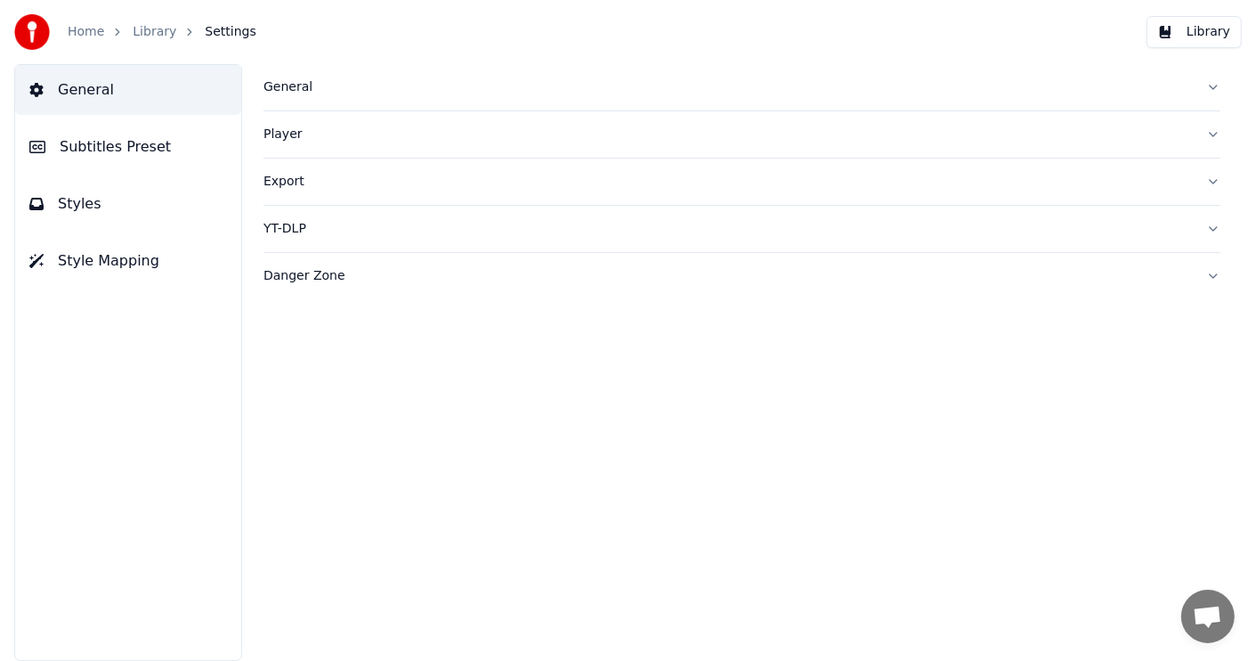
click at [1215, 27] on button "Library" at bounding box center [1194, 32] width 95 height 32
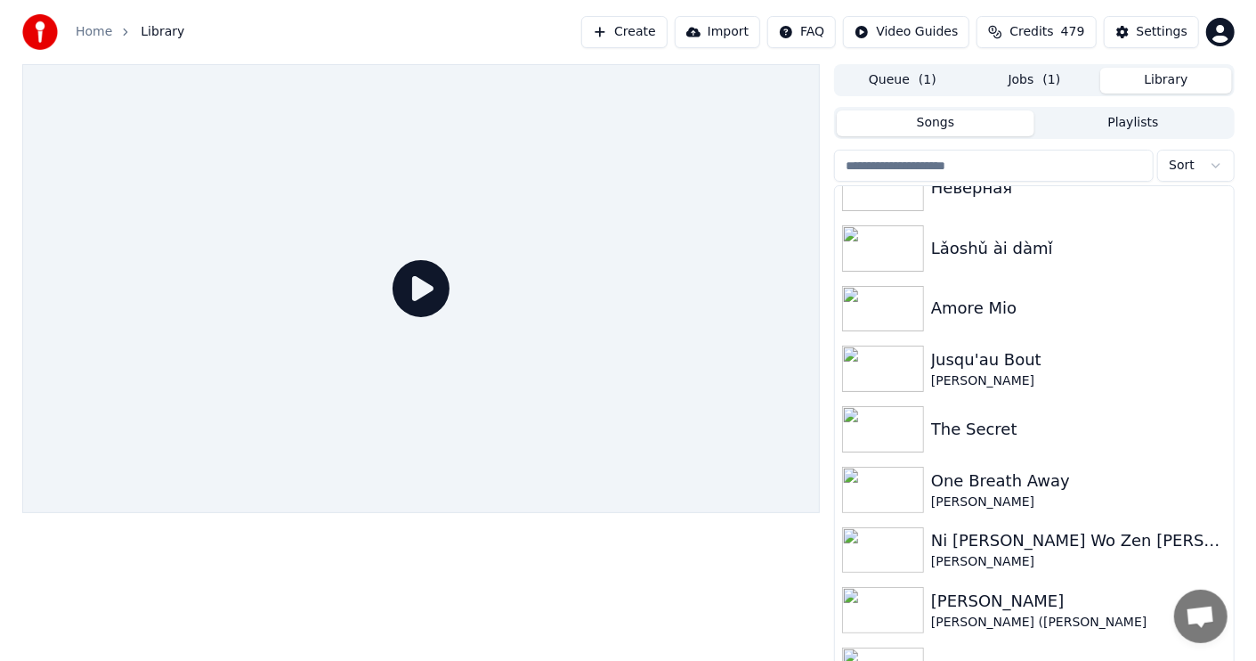
scroll to position [88, 0]
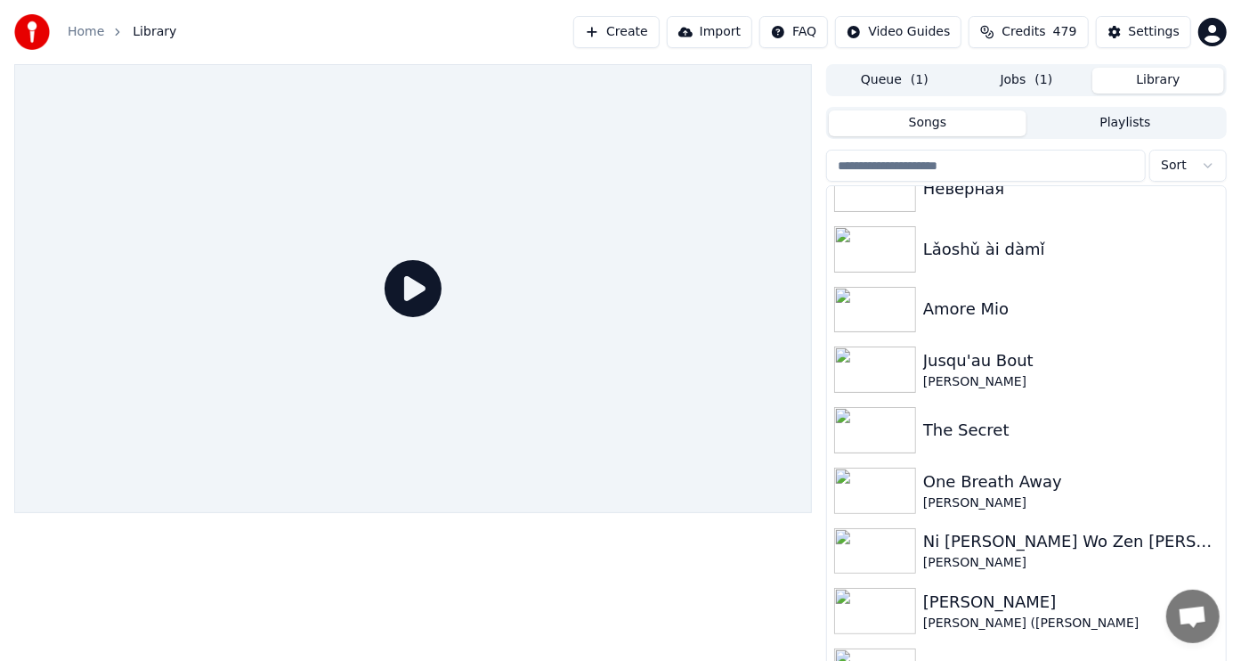
click at [1012, 75] on button "Jobs ( 1 )" at bounding box center [1027, 81] width 132 height 26
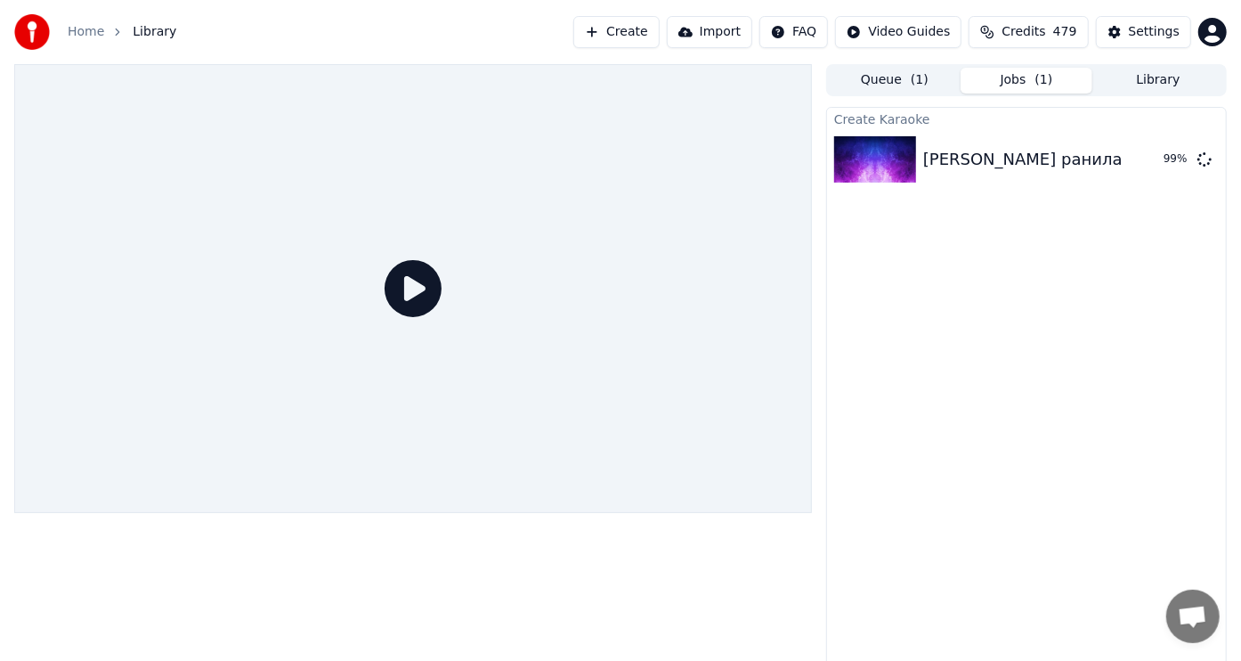
click at [961, 68] on button "Jobs ( 1 )" at bounding box center [1027, 81] width 132 height 26
click at [1072, 162] on div "Султан Лагучев - Шипами ранила" at bounding box center [1022, 159] width 199 height 25
click at [428, 280] on icon at bounding box center [413, 288] width 57 height 57
click at [411, 300] on icon at bounding box center [413, 288] width 57 height 57
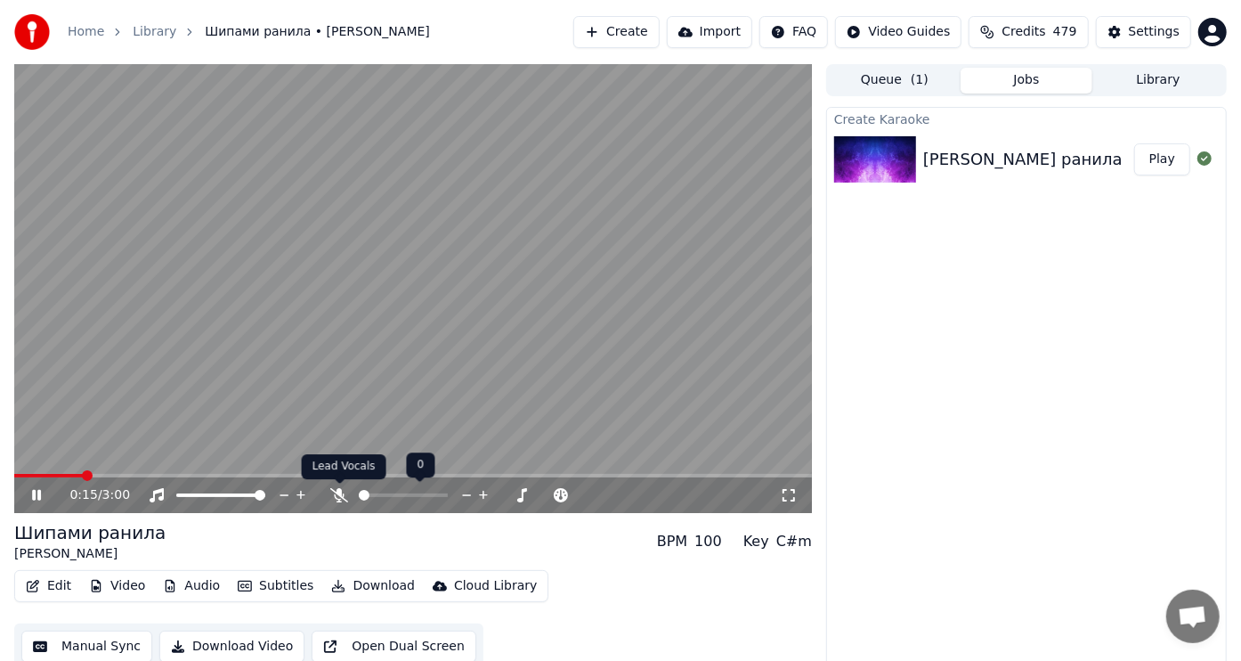
click at [338, 490] on icon at bounding box center [339, 495] width 18 height 14
click at [459, 289] on video at bounding box center [413, 288] width 798 height 449
click at [889, 368] on div "Create Karaoke Султан Лагучев - Шипами ранила Play" at bounding box center [1026, 388] width 401 height 562
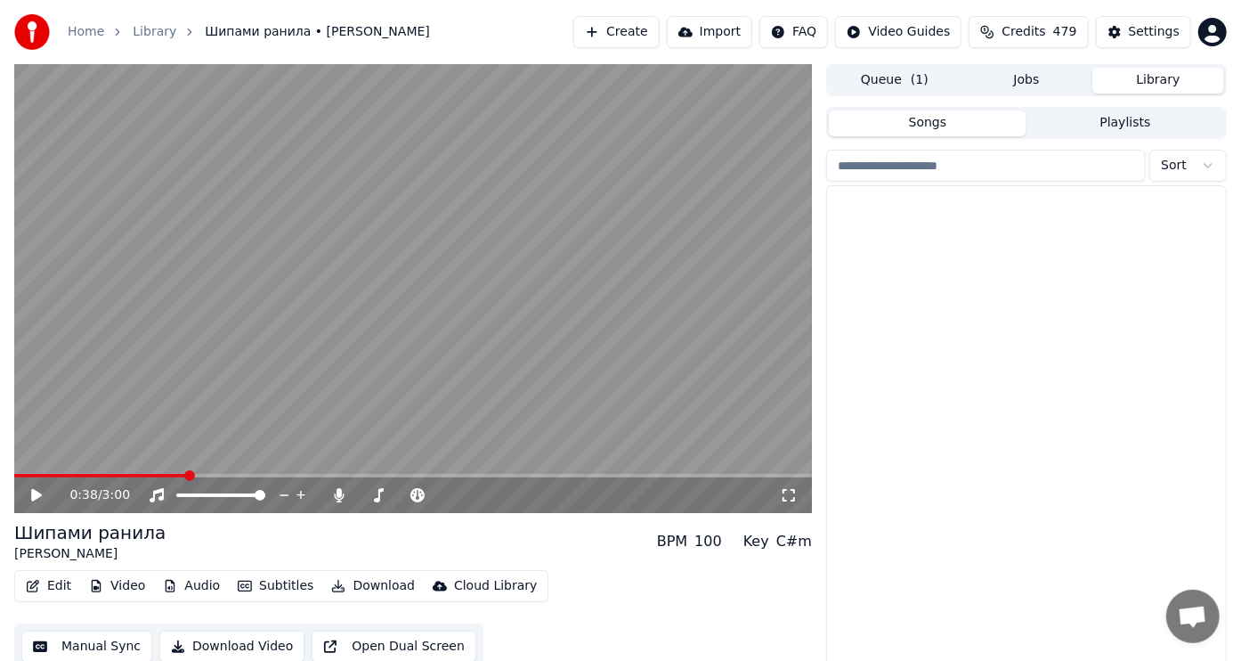
click at [1157, 84] on button "Library" at bounding box center [1159, 81] width 132 height 26
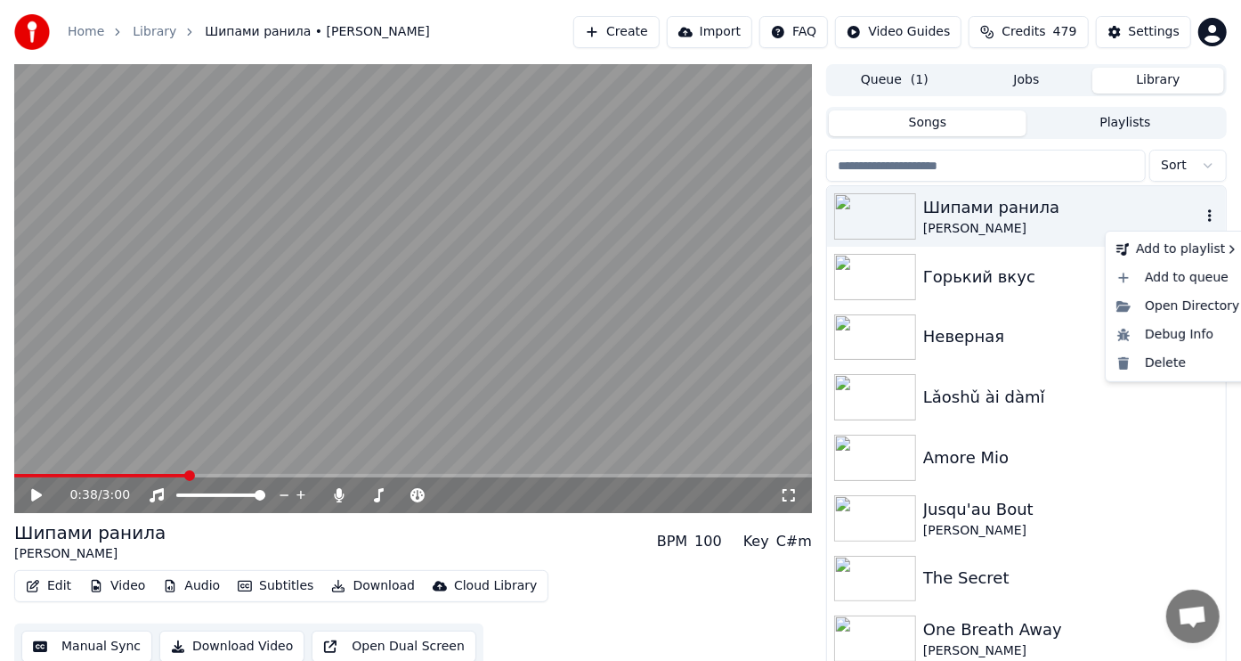
click at [1208, 216] on icon "button" at bounding box center [1210, 215] width 4 height 12
click at [1162, 362] on div "Delete" at bounding box center [1178, 363] width 137 height 28
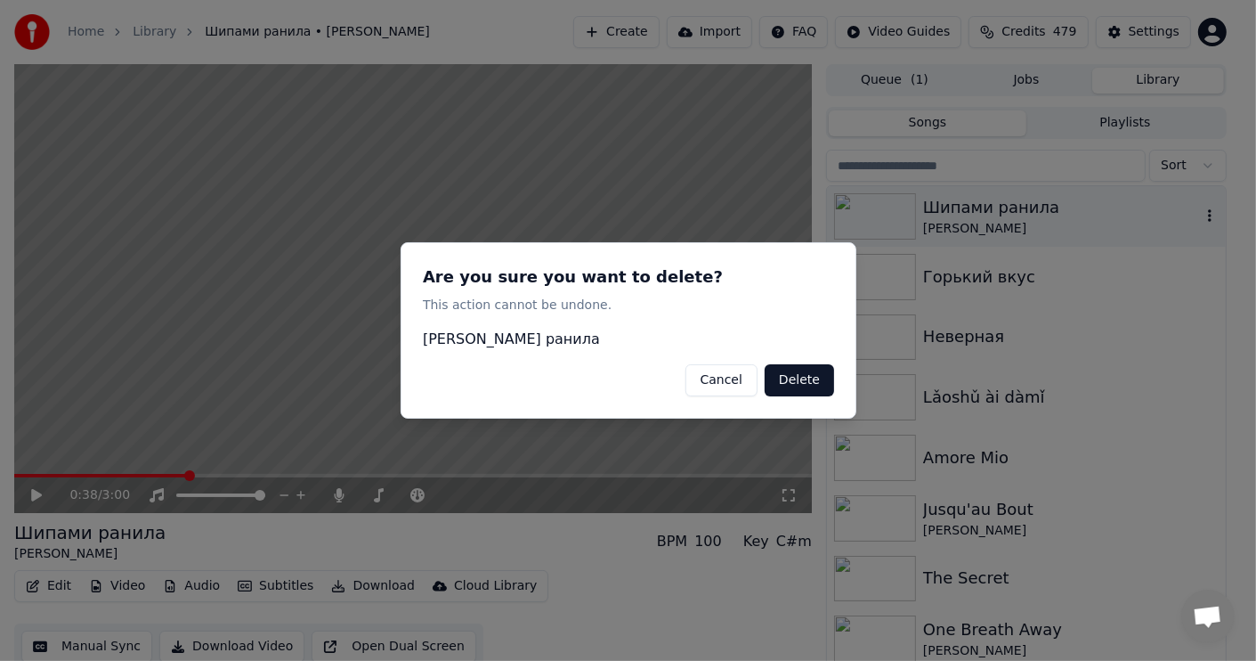
click at [801, 379] on button "Delete" at bounding box center [799, 380] width 69 height 32
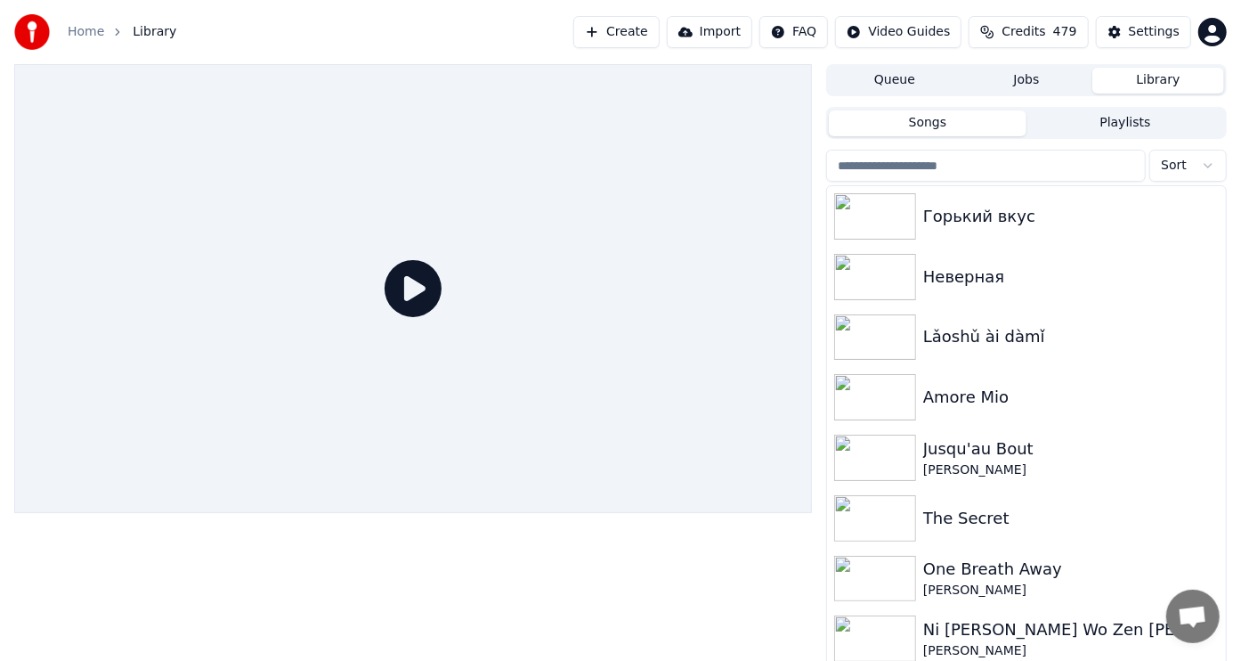
click at [701, 29] on button "Import" at bounding box center [709, 32] width 85 height 32
click at [620, 31] on button "Create" at bounding box center [616, 32] width 86 height 32
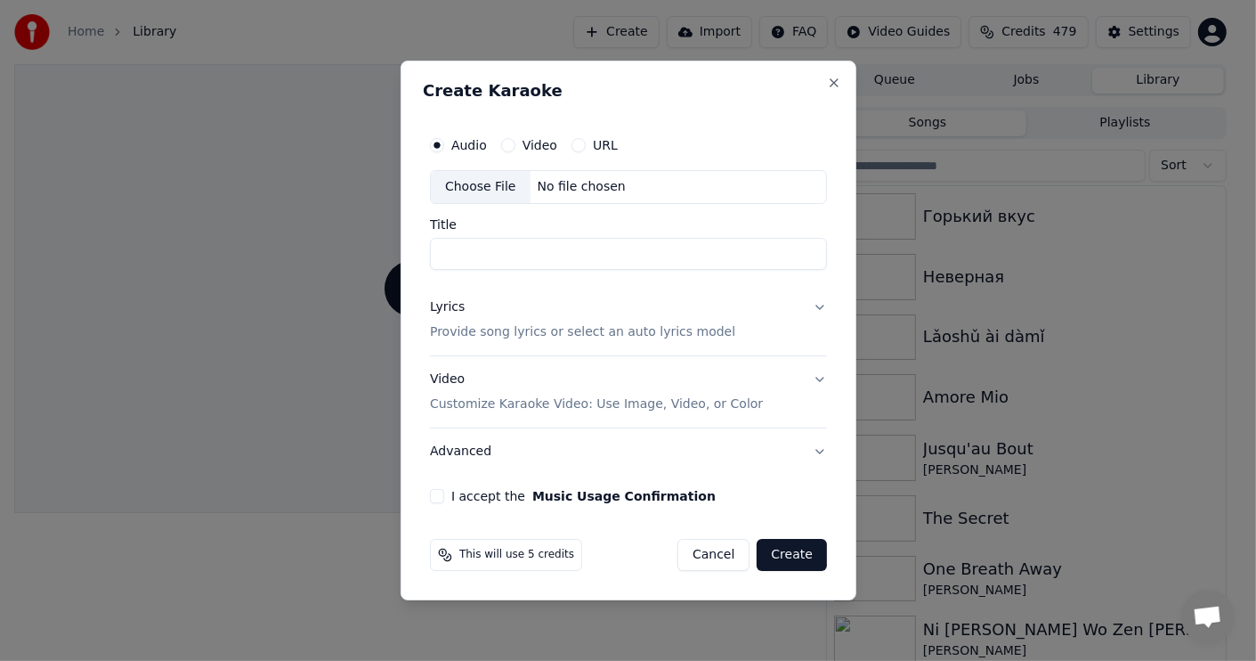
click at [498, 183] on div "Choose File" at bounding box center [481, 187] width 100 height 32
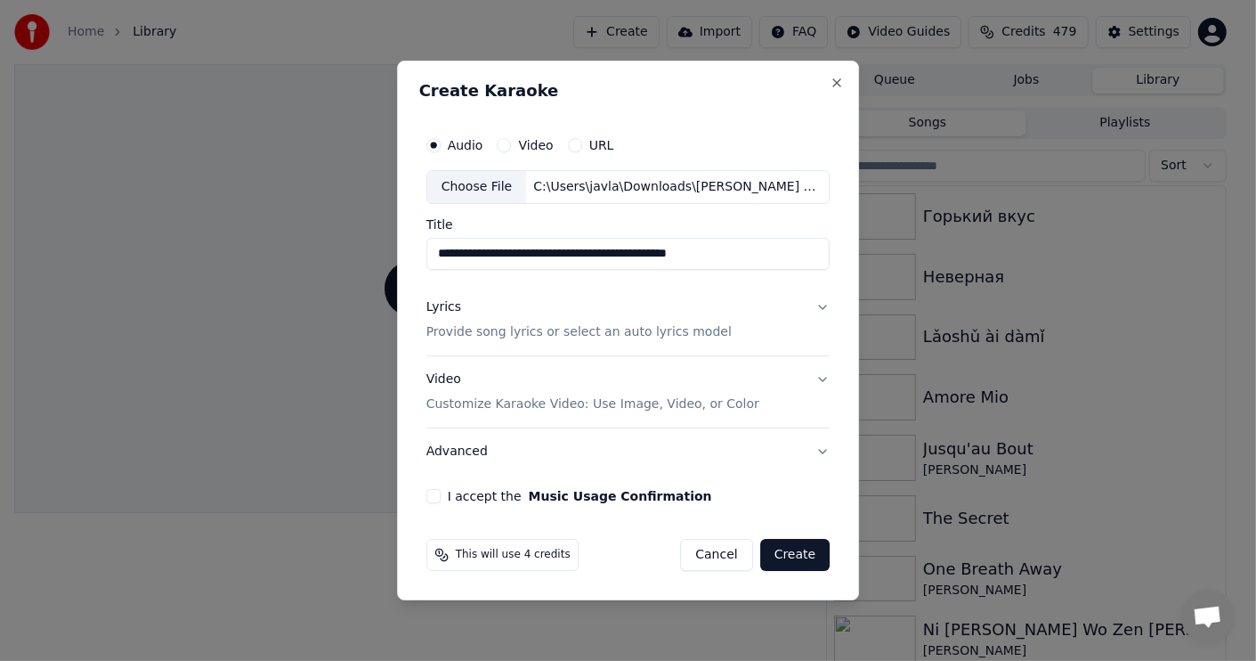
drag, startPoint x: 776, startPoint y: 252, endPoint x: 642, endPoint y: 248, distance: 134.5
click at [642, 248] on input "**********" at bounding box center [629, 254] width 404 height 32
type input "**********"
click at [443, 305] on div "Lyrics" at bounding box center [444, 307] width 35 height 18
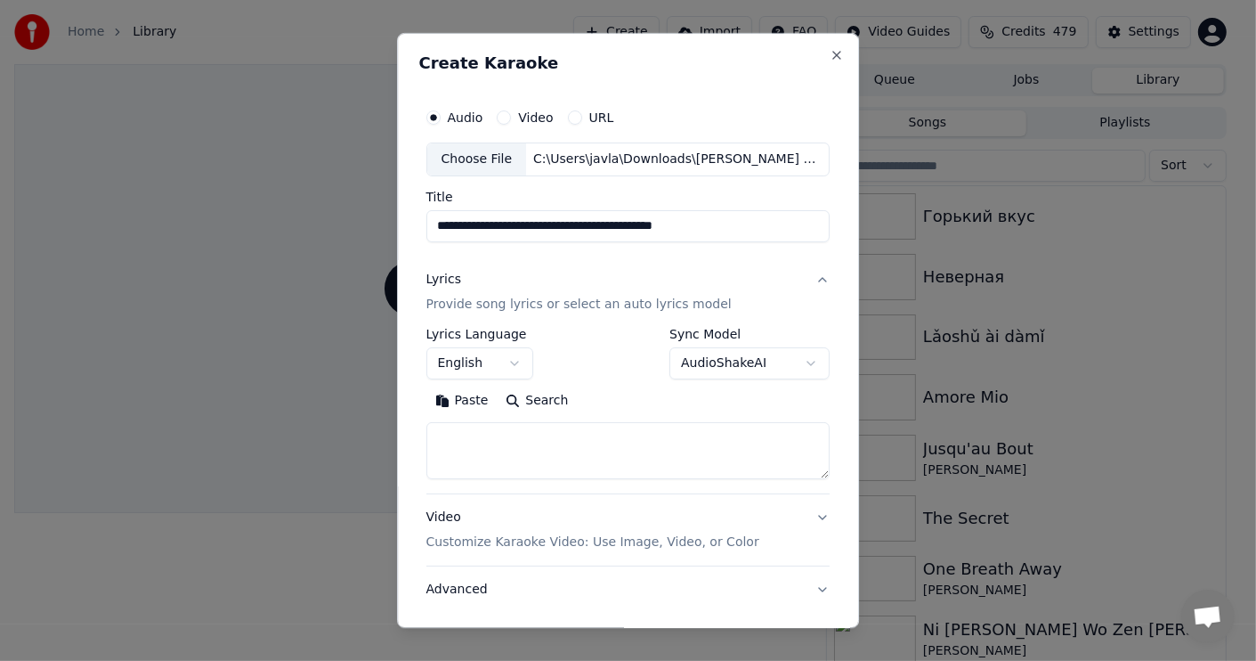
click at [508, 358] on body "**********" at bounding box center [620, 330] width 1241 height 661
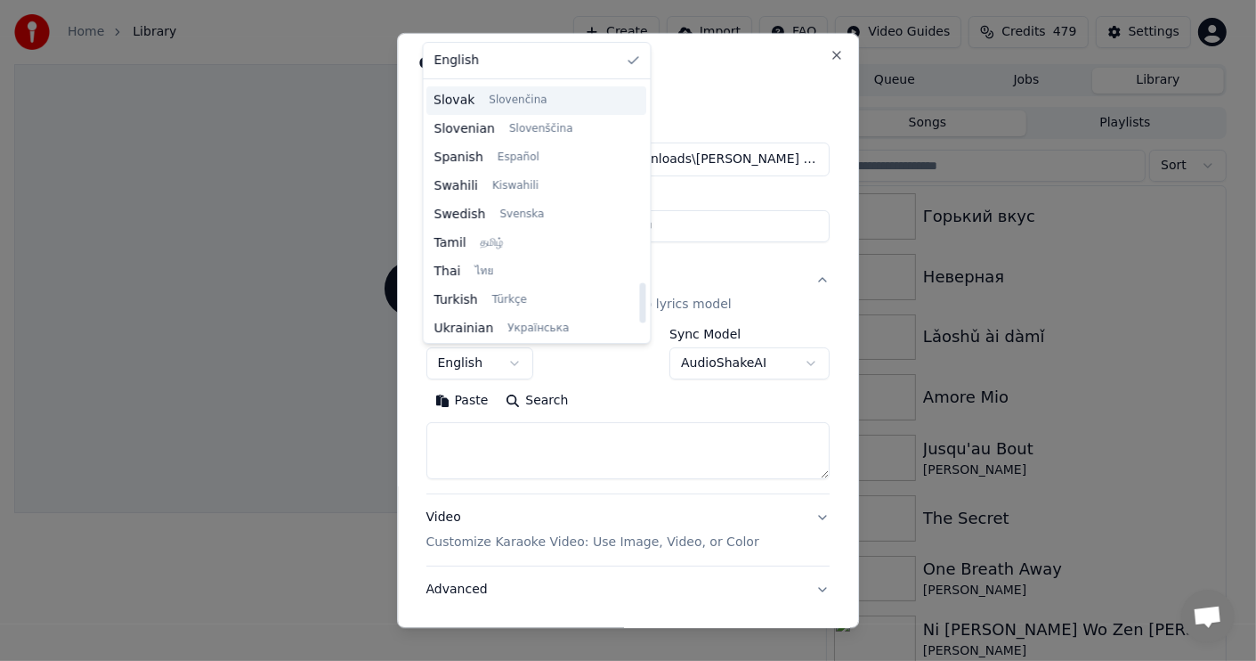
scroll to position [1100, 0]
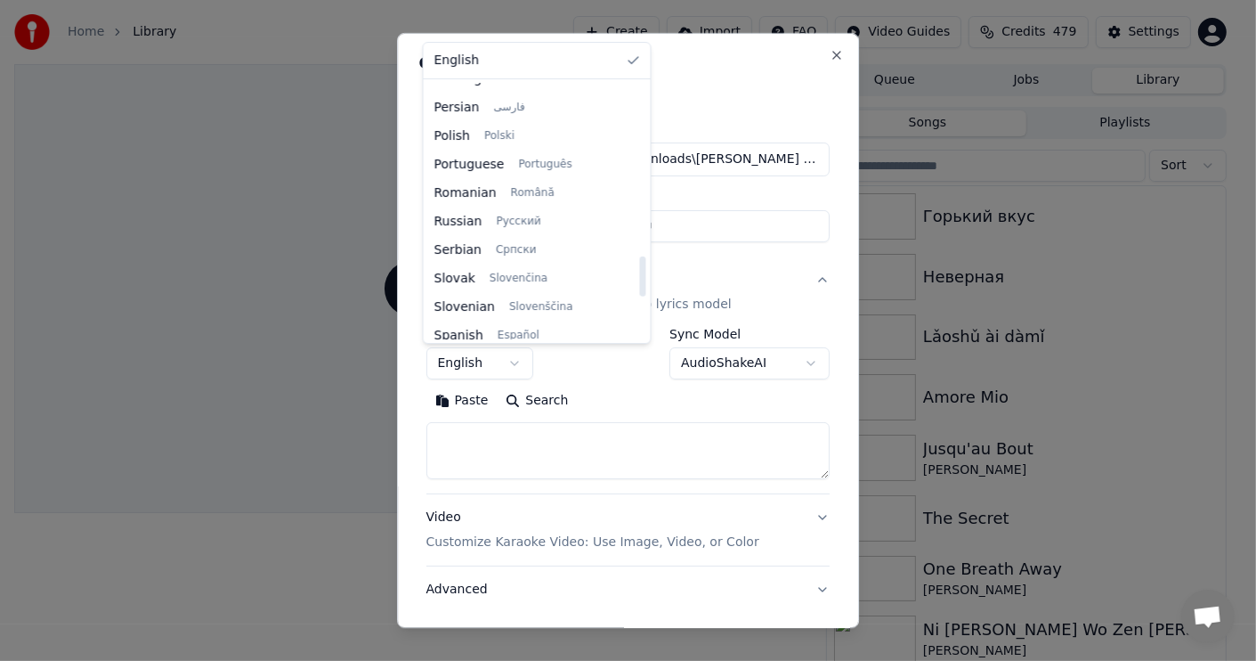
select select "**"
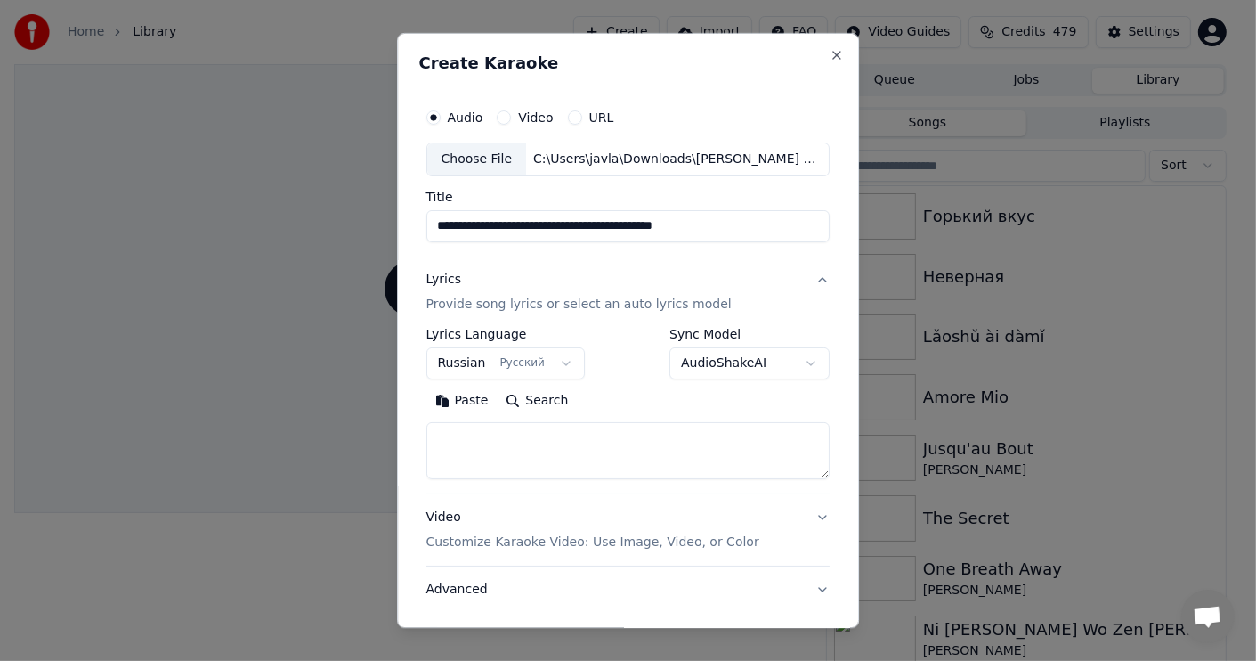
click at [475, 399] on button "Paste" at bounding box center [462, 400] width 71 height 28
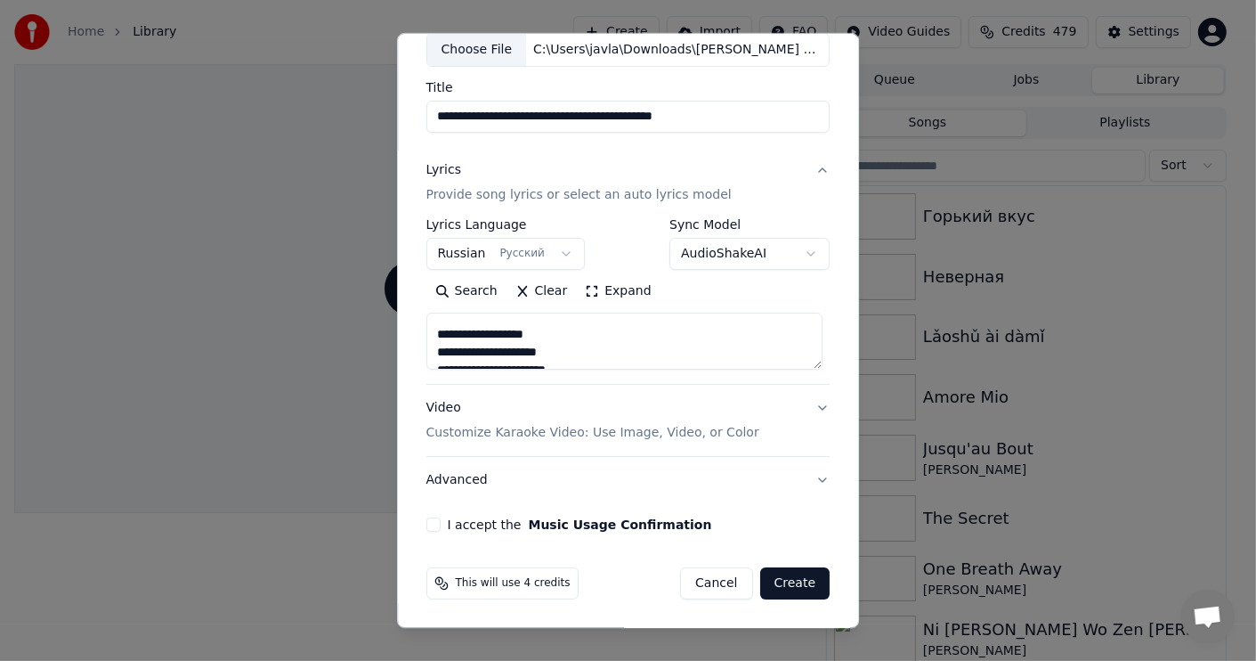
scroll to position [88, 0]
click at [466, 431] on p "Customize Karaoke Video: Use Image, Video, or Color" at bounding box center [593, 433] width 333 height 18
type textarea "**********"
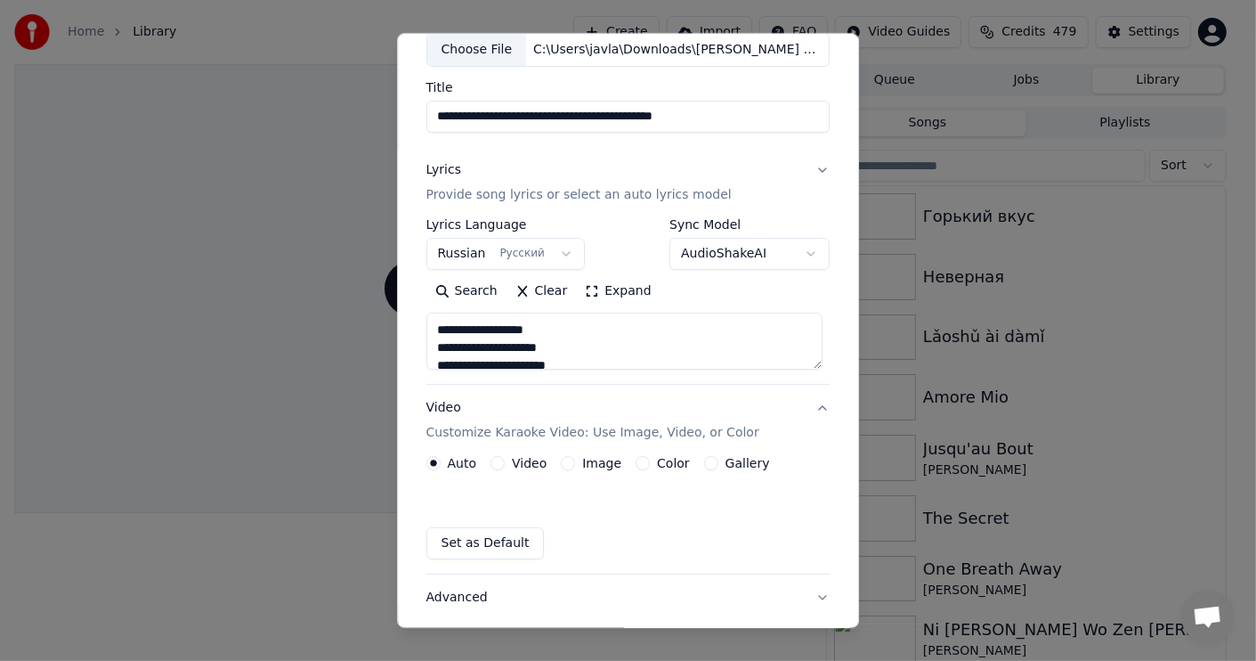
scroll to position [61, 0]
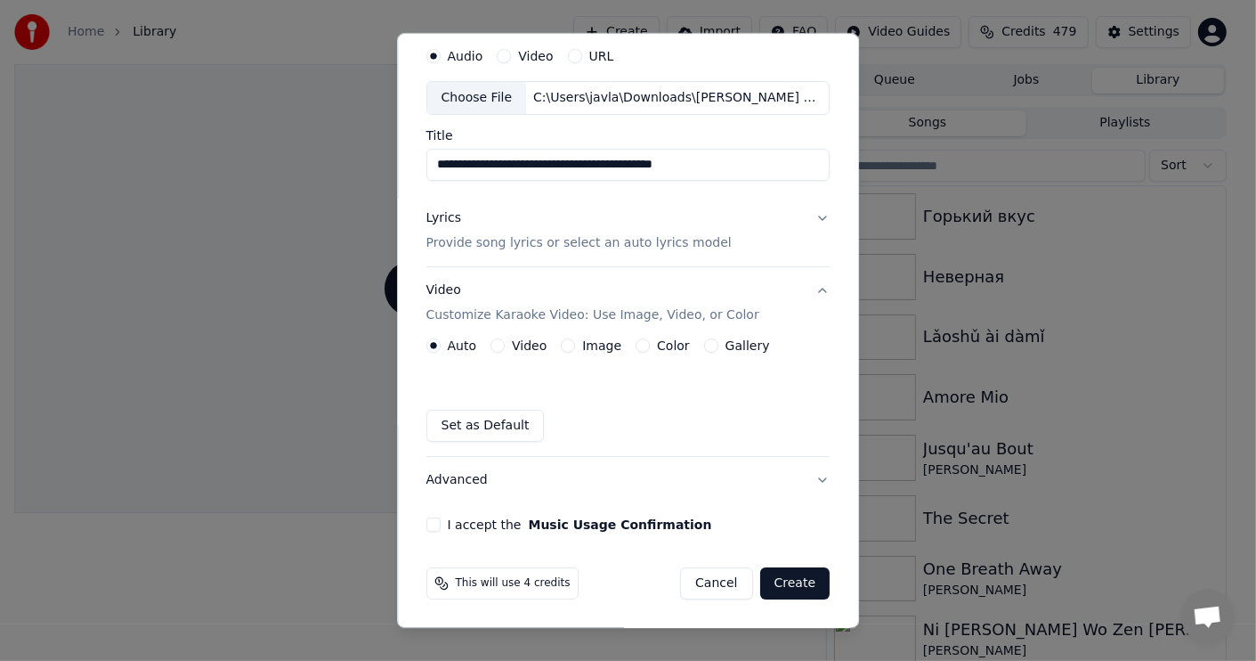
click at [495, 346] on button "Video" at bounding box center [498, 345] width 14 height 14
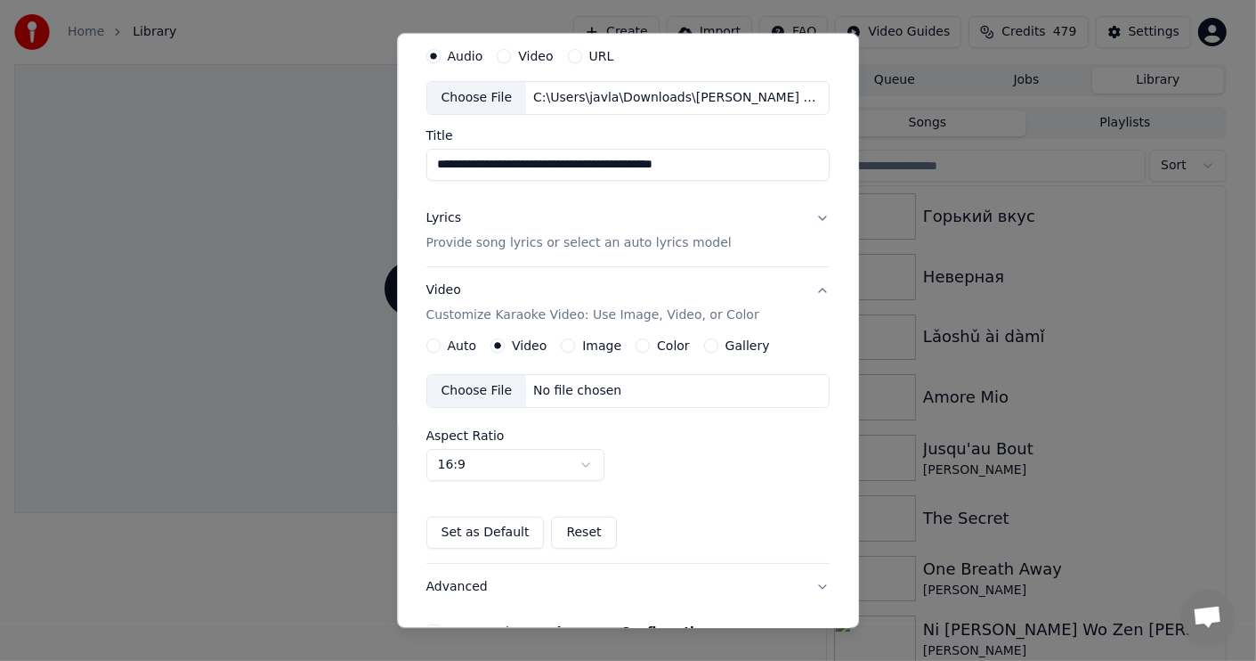
click at [482, 386] on div "Choose File" at bounding box center [477, 391] width 100 height 32
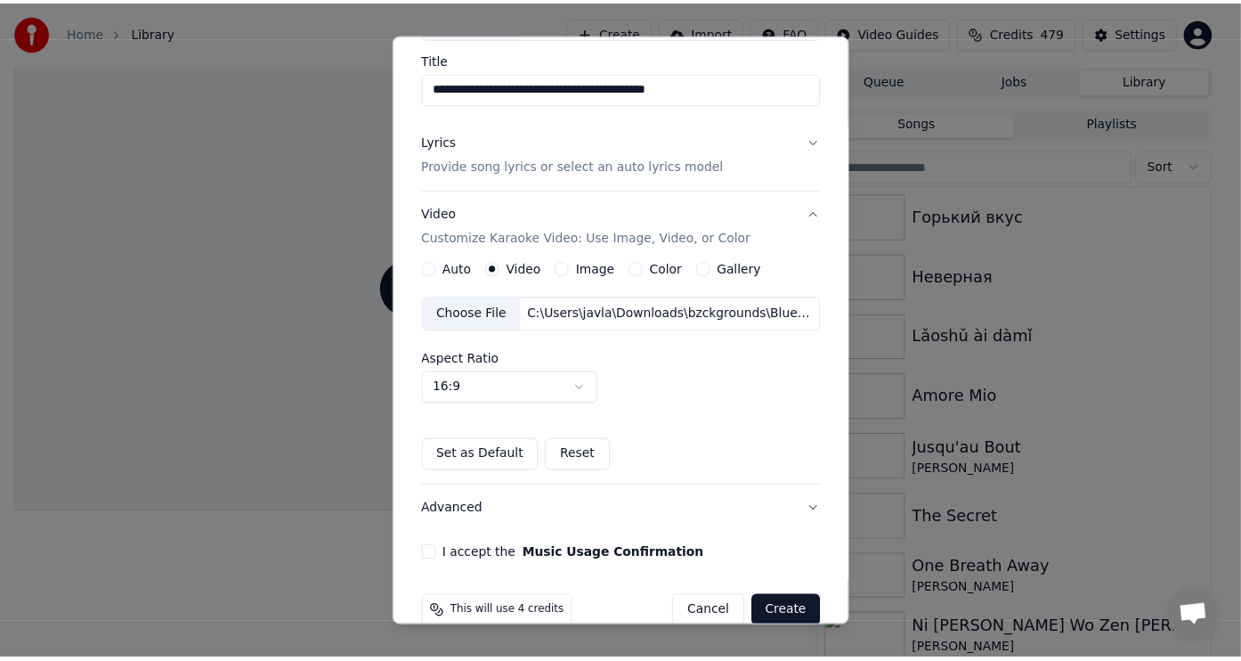
scroll to position [150, 0]
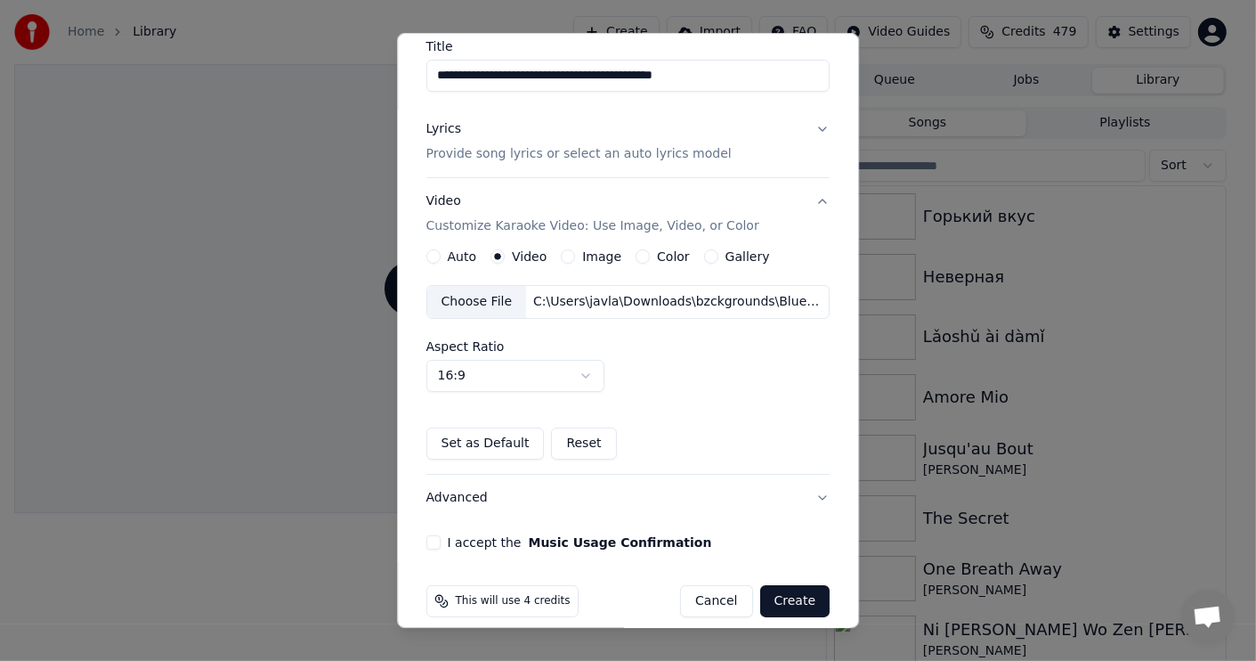
click at [432, 540] on button "I accept the Music Usage Confirmation" at bounding box center [434, 542] width 14 height 14
click at [785, 599] on button "Create" at bounding box center [795, 601] width 70 height 32
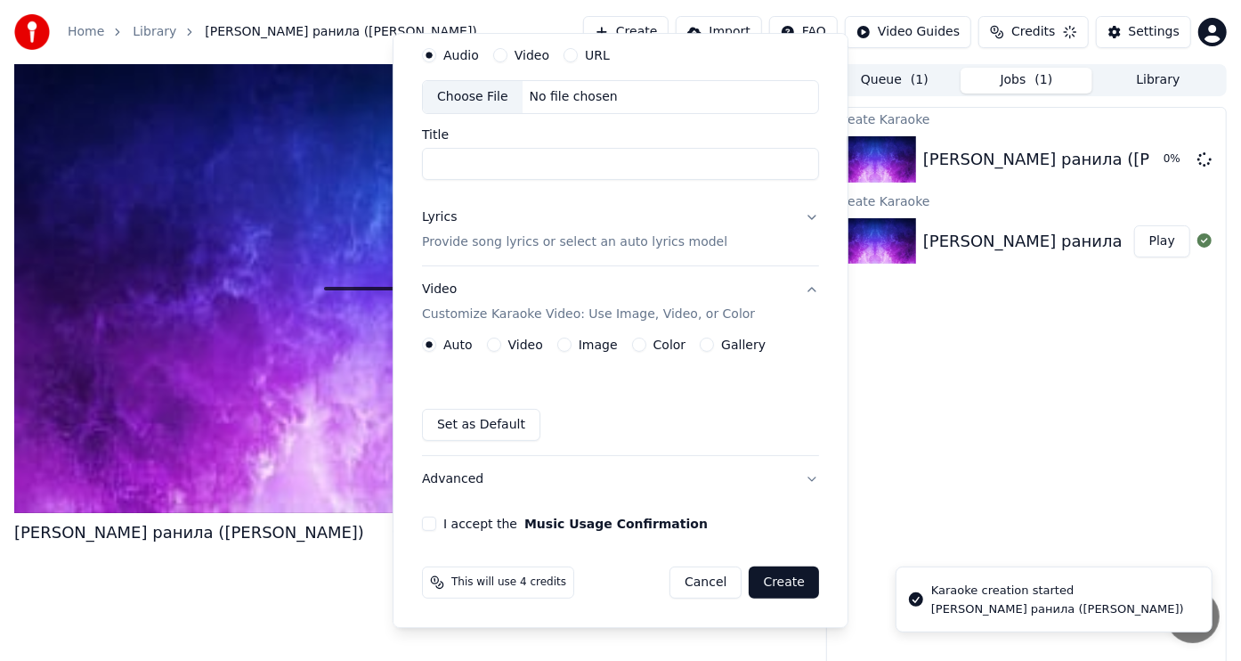
scroll to position [61, 0]
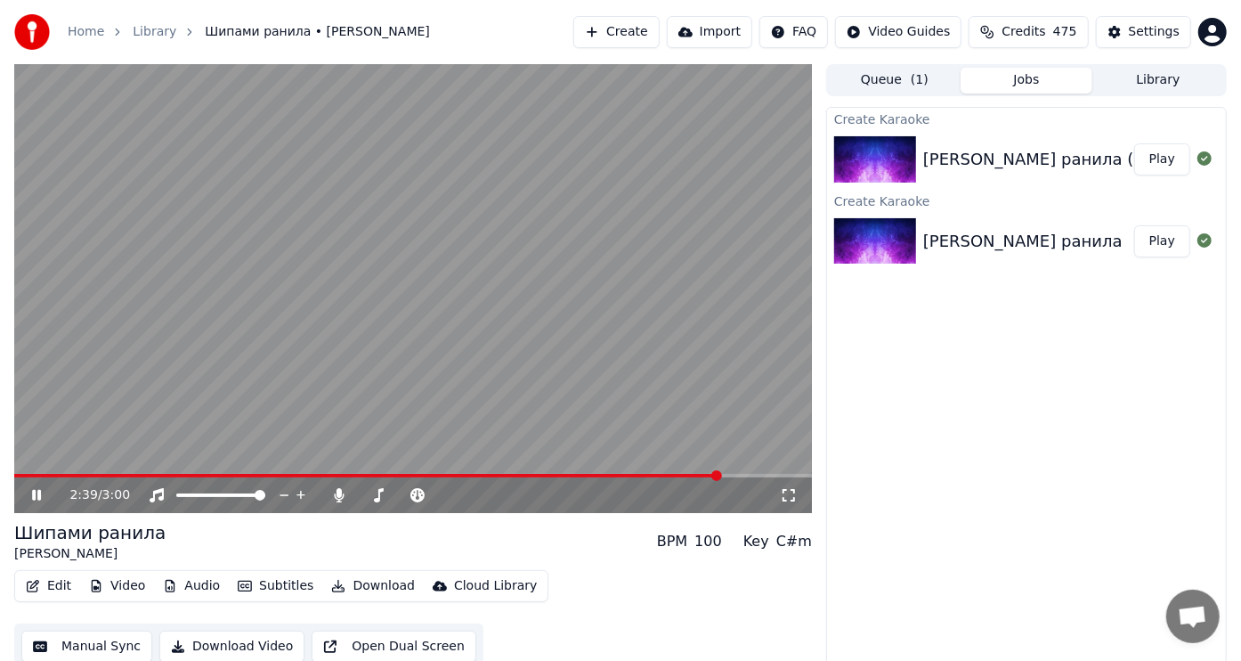
click at [37, 497] on icon at bounding box center [48, 495] width 41 height 14
click at [124, 589] on button "Video" at bounding box center [117, 585] width 70 height 25
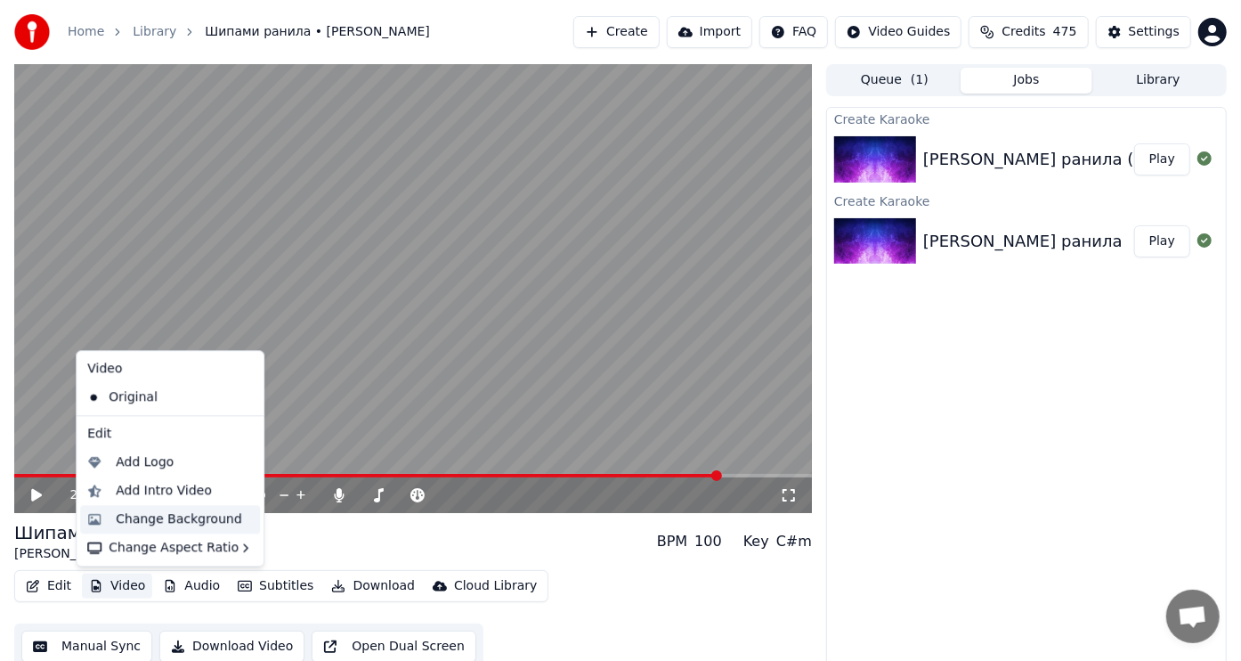
click at [180, 517] on div "Change Background" at bounding box center [179, 519] width 126 height 18
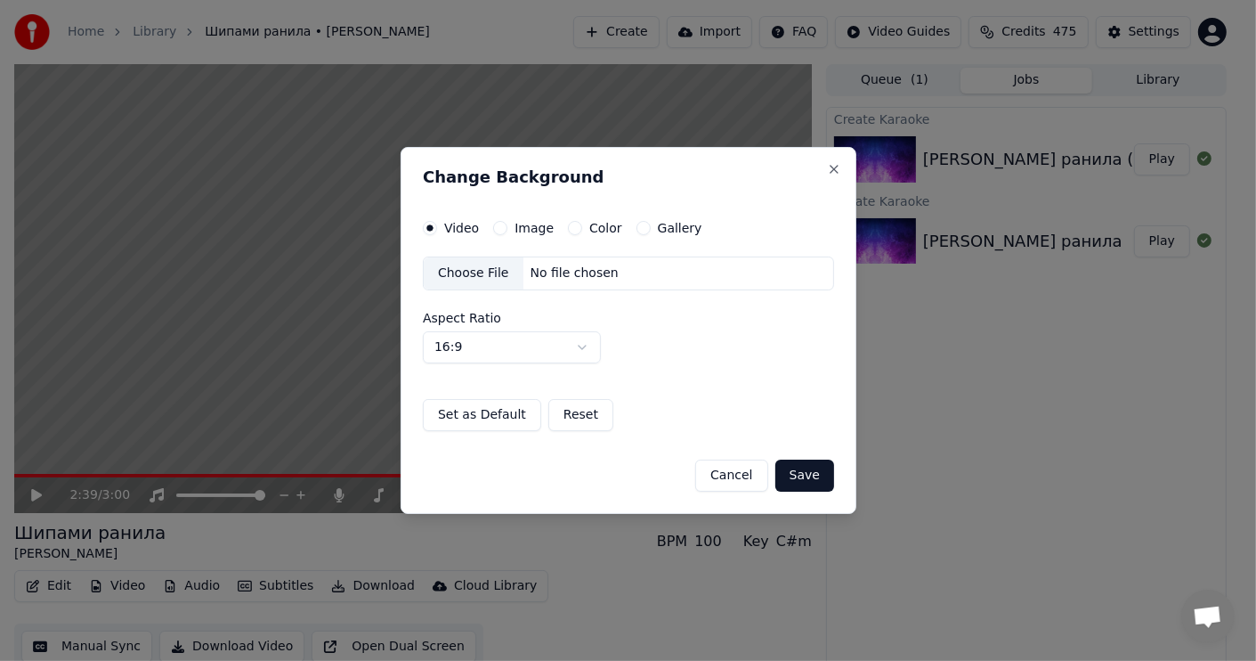
click at [484, 278] on div "Choose File" at bounding box center [474, 273] width 100 height 32
click at [798, 478] on button "Save" at bounding box center [804, 475] width 59 height 32
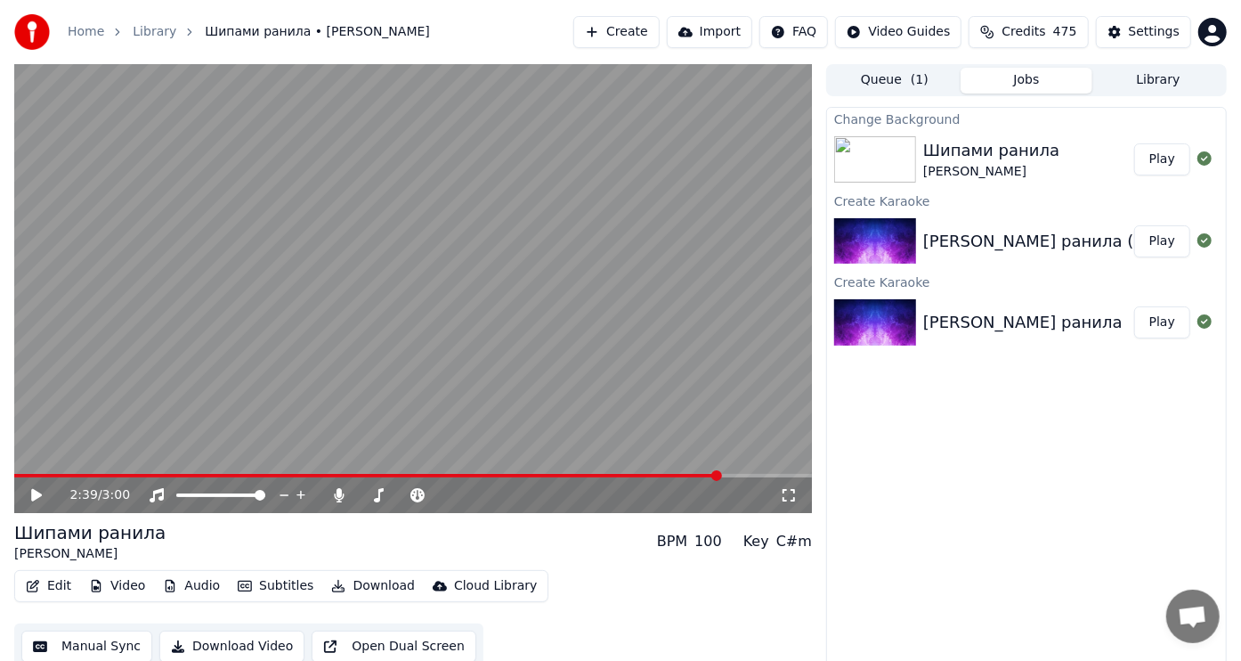
click at [1172, 331] on button "Play" at bounding box center [1162, 322] width 56 height 32
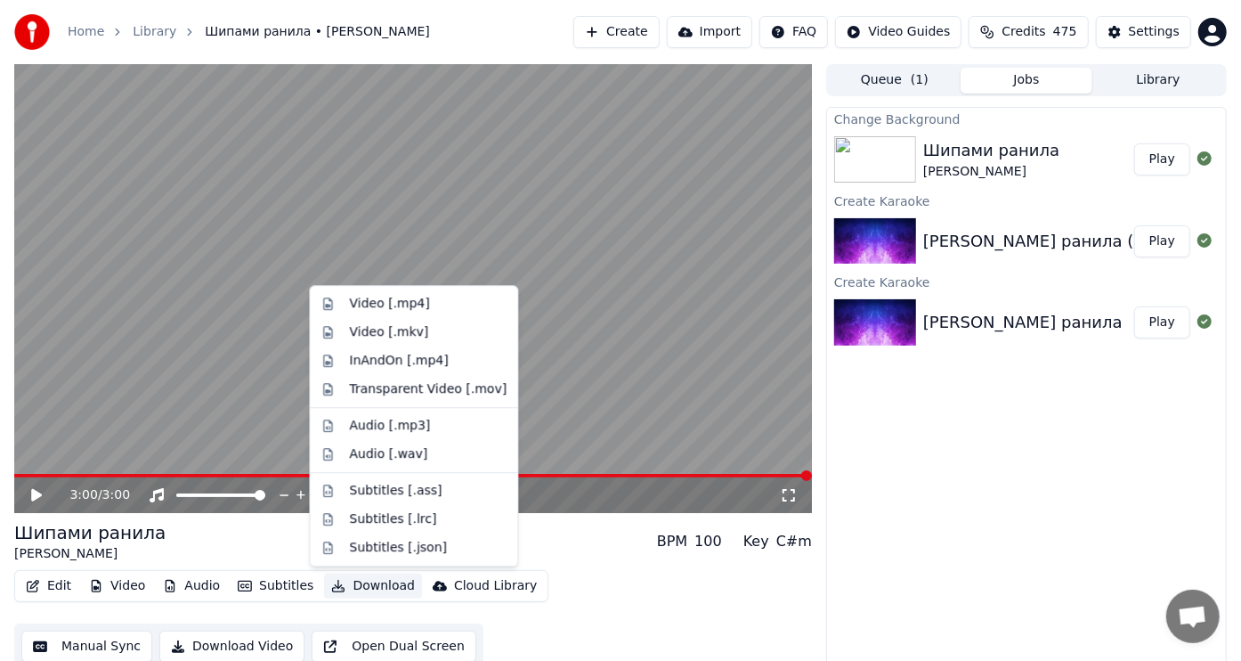
click at [368, 581] on button "Download" at bounding box center [373, 585] width 98 height 25
click at [376, 297] on div "Video [.mp4]" at bounding box center [389, 304] width 80 height 18
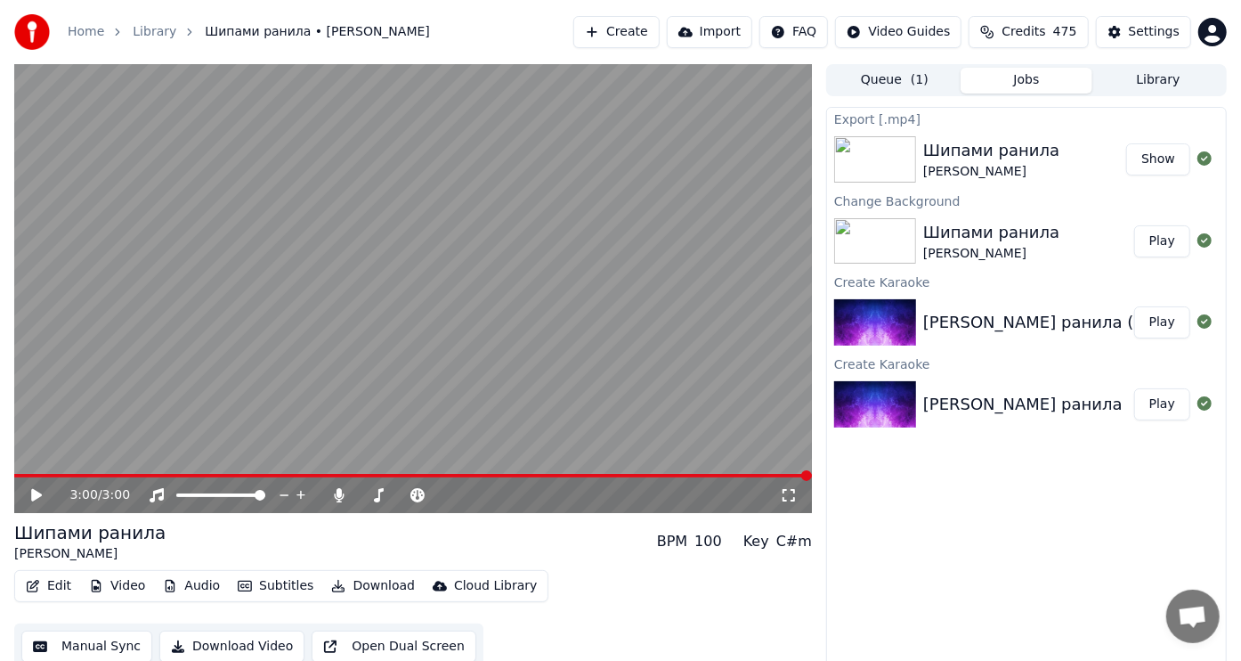
click at [1152, 154] on button "Show" at bounding box center [1158, 159] width 64 height 32
click at [33, 491] on icon at bounding box center [36, 495] width 11 height 12
click at [1158, 165] on button "Show" at bounding box center [1158, 159] width 64 height 32
